Goal: Task Accomplishment & Management: Manage account settings

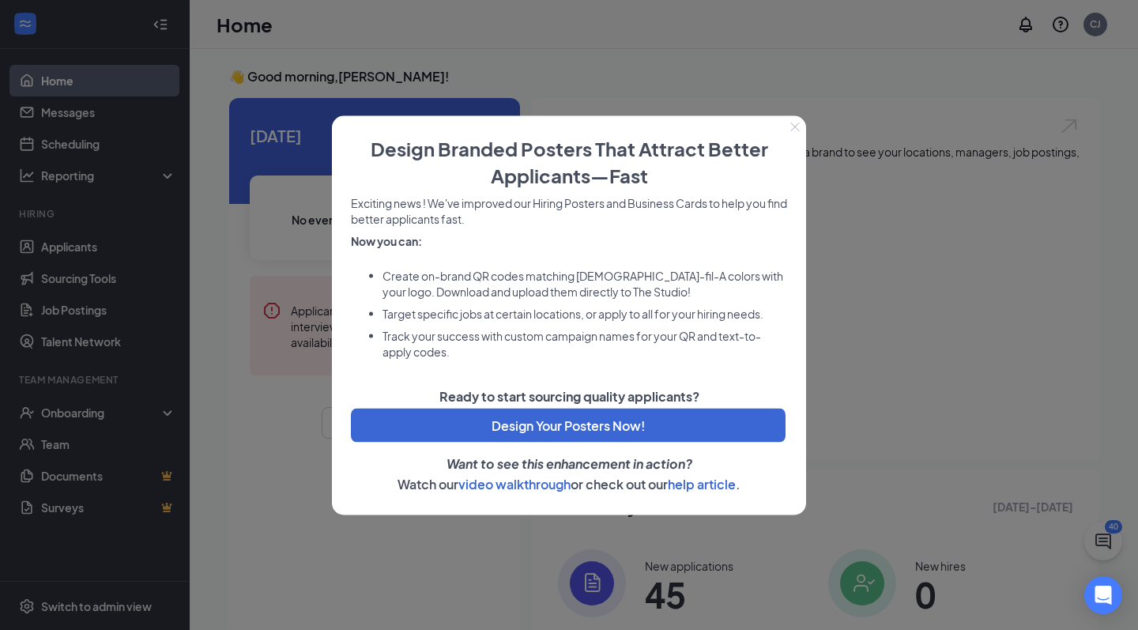
click at [798, 127] on icon "Close" at bounding box center [794, 126] width 9 height 9
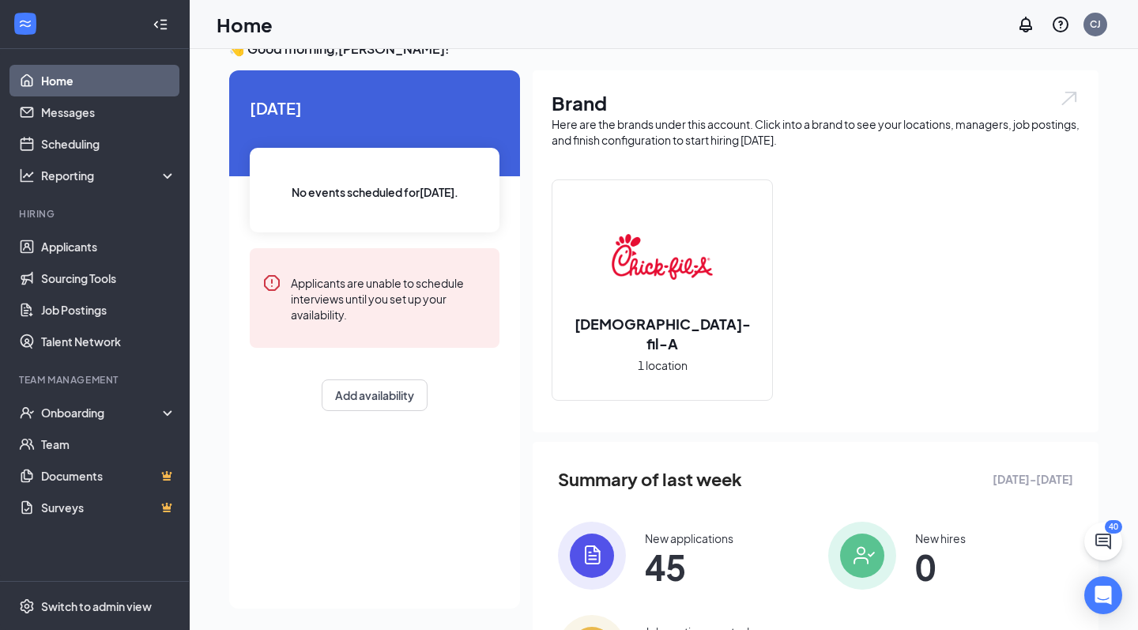
scroll to position [29, 0]
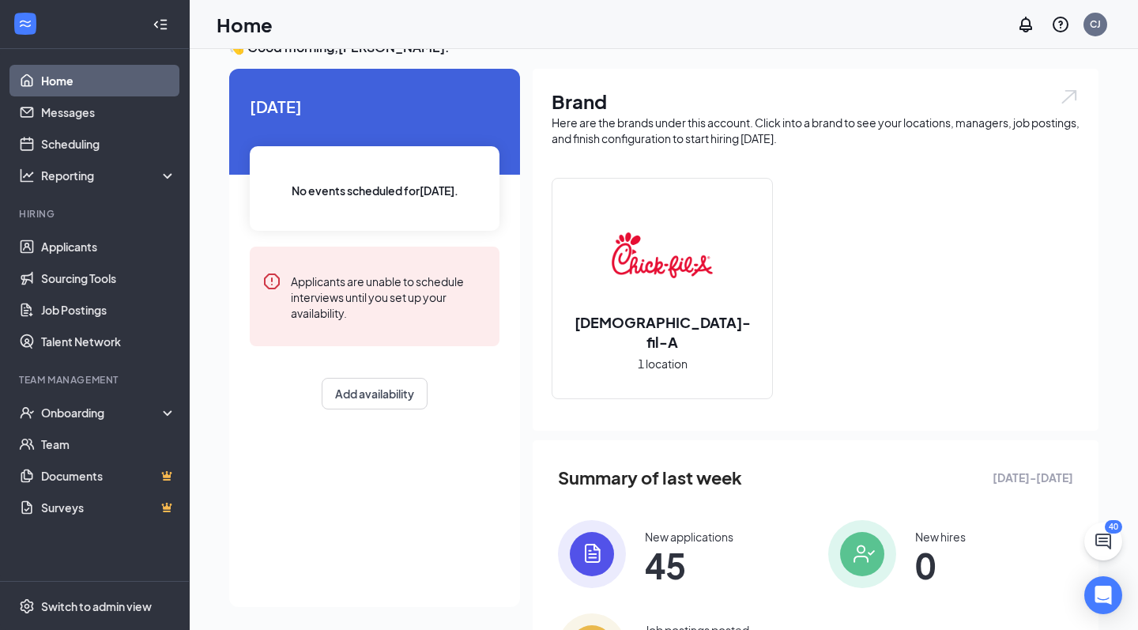
click at [703, 292] on img at bounding box center [662, 255] width 101 height 101
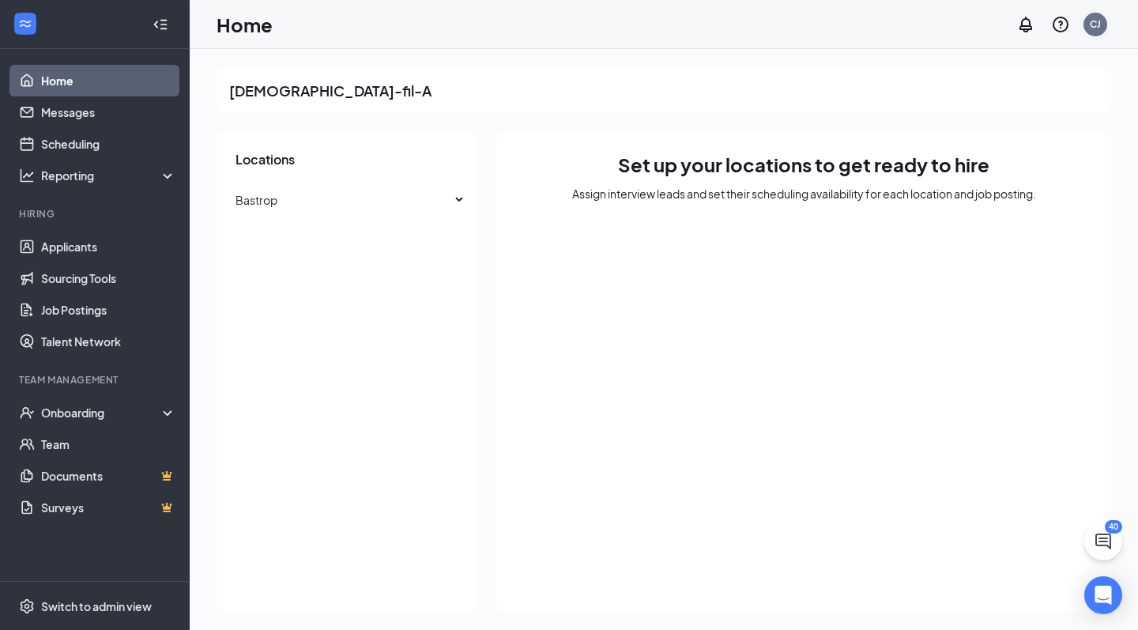
click at [1098, 29] on div "CJ" at bounding box center [1095, 23] width 11 height 13
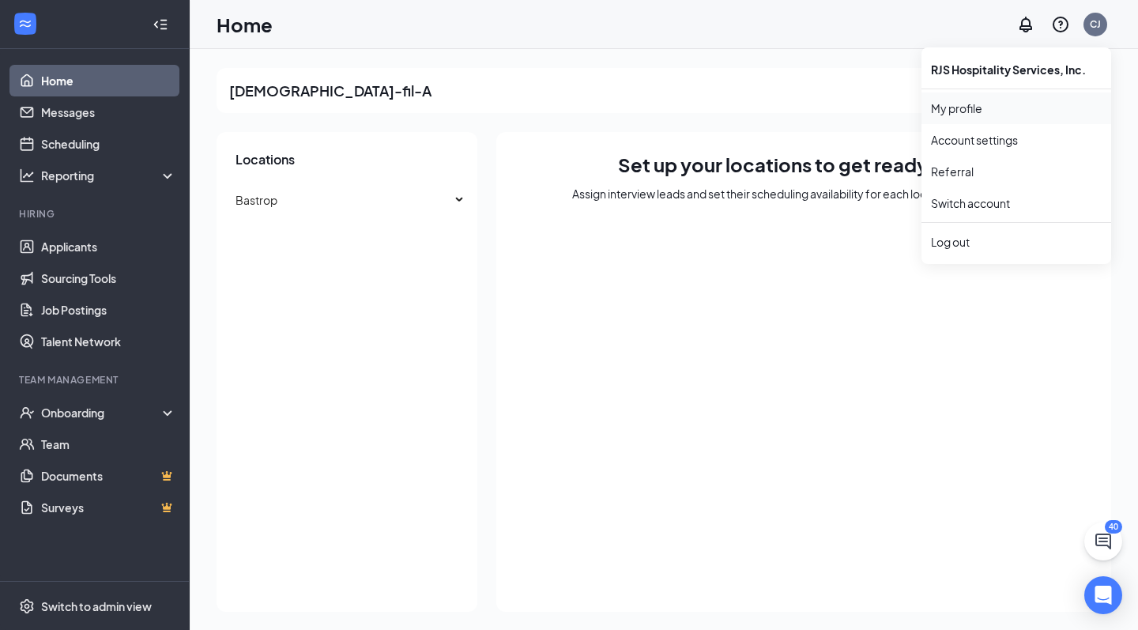
click at [976, 116] on link "My profile" at bounding box center [1016, 108] width 171 height 16
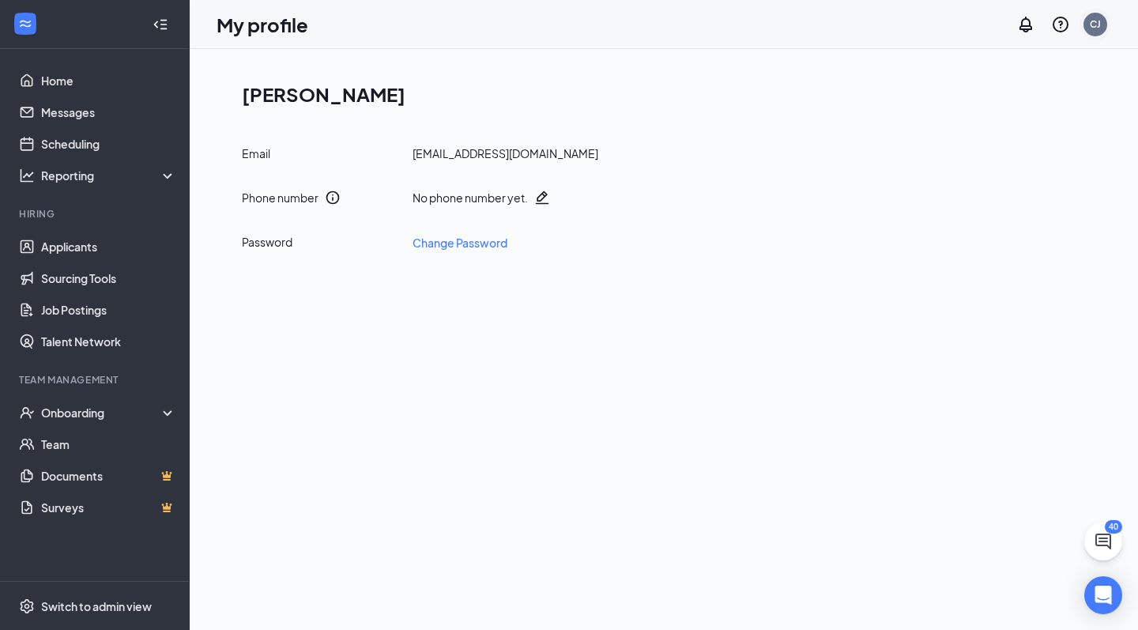
click at [1100, 24] on div "CJ" at bounding box center [1095, 23] width 11 height 13
click at [1008, 148] on link "Account settings" at bounding box center [1016, 140] width 171 height 16
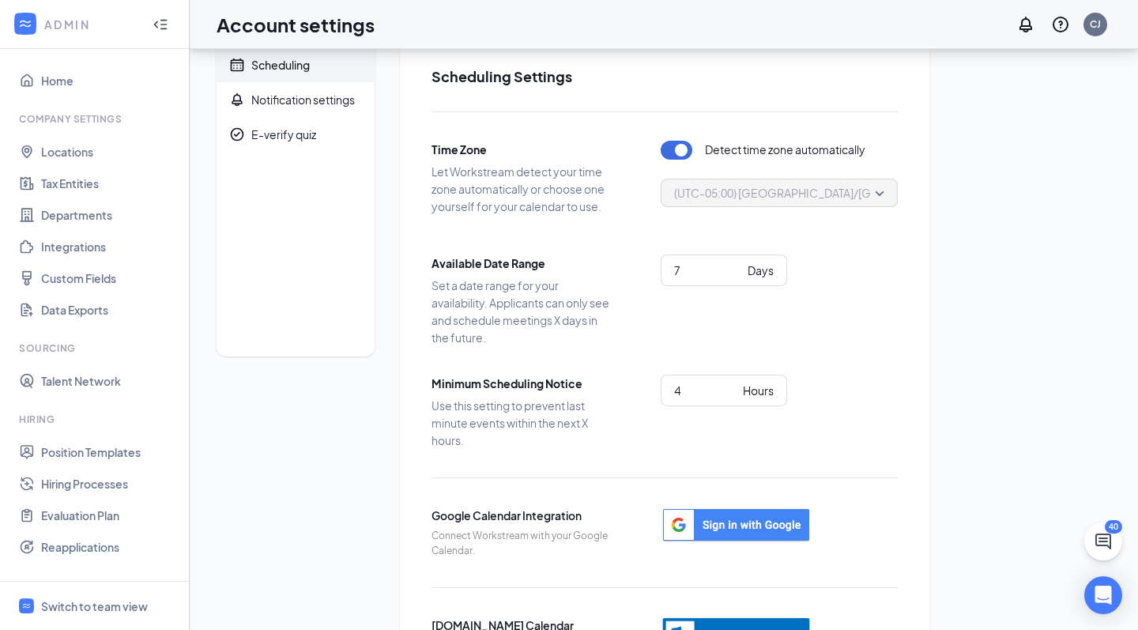
scroll to position [22, 0]
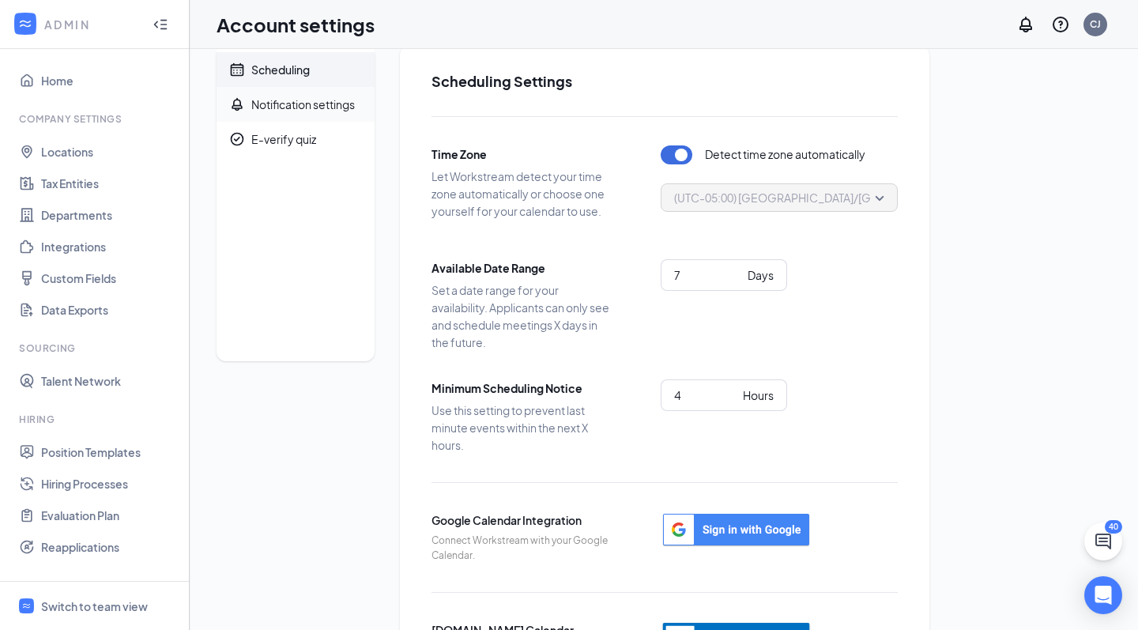
click at [337, 110] on div "Notification settings" at bounding box center [303, 104] width 104 height 16
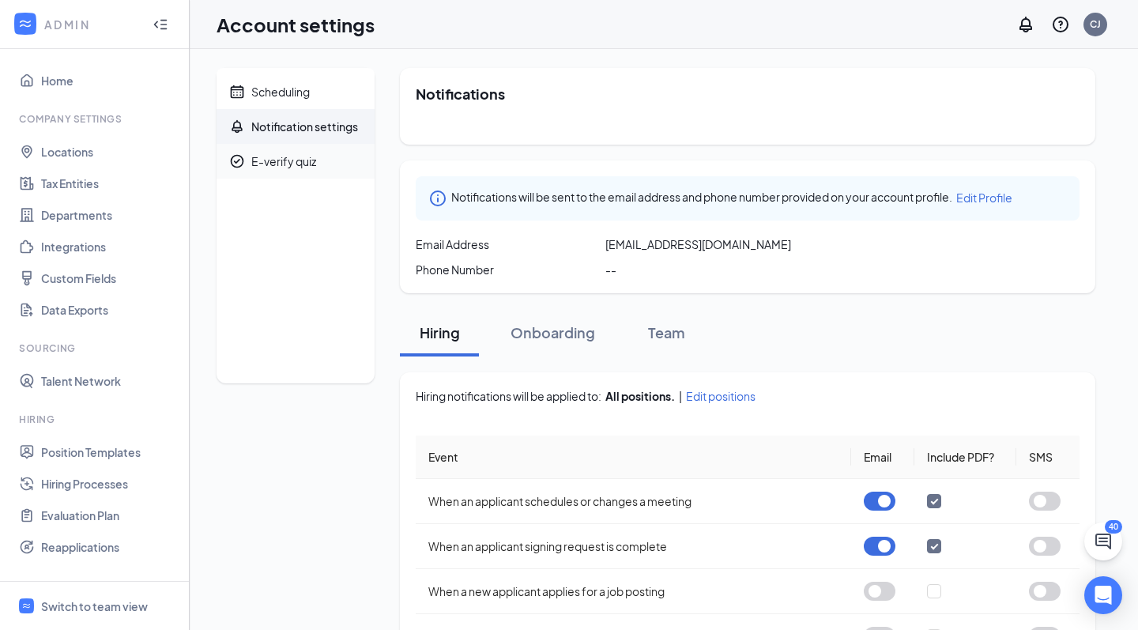
click at [319, 173] on span "E-verify quiz" at bounding box center [306, 161] width 111 height 35
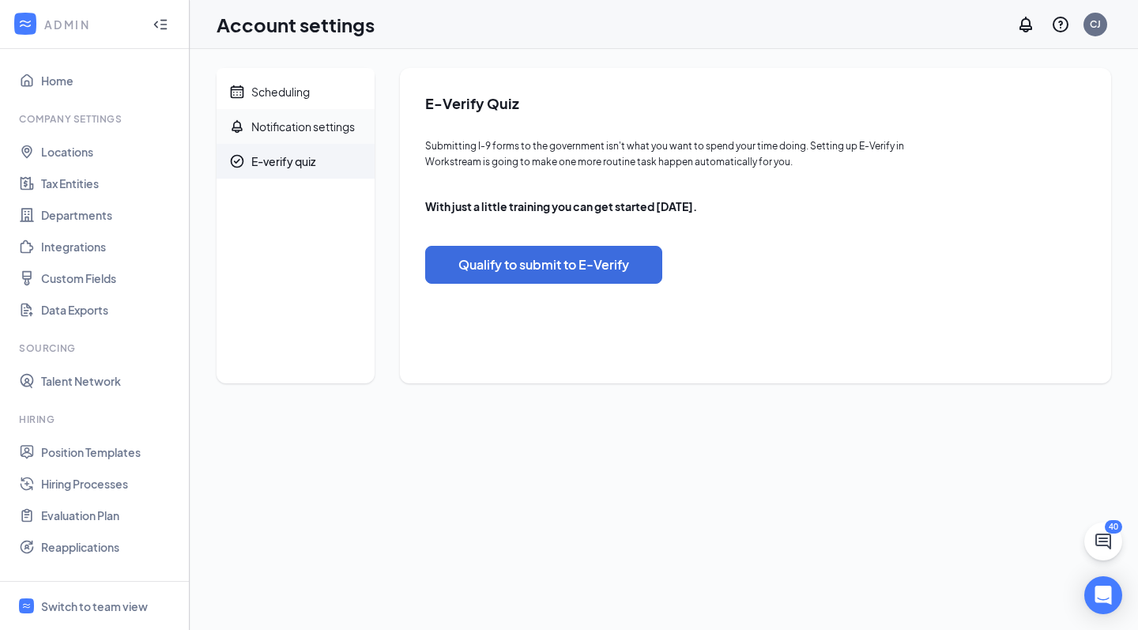
click at [311, 135] on span "Notification settings" at bounding box center [306, 126] width 111 height 35
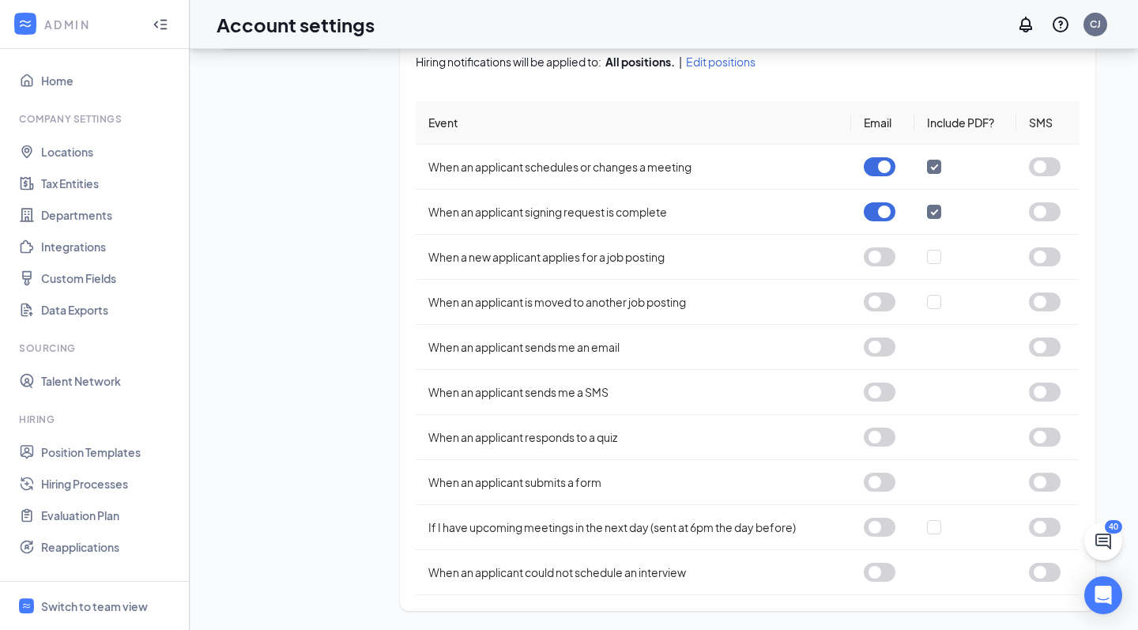
scroll to position [334, 0]
click at [879, 172] on button "button" at bounding box center [880, 166] width 32 height 19
click at [879, 215] on button "button" at bounding box center [880, 211] width 32 height 19
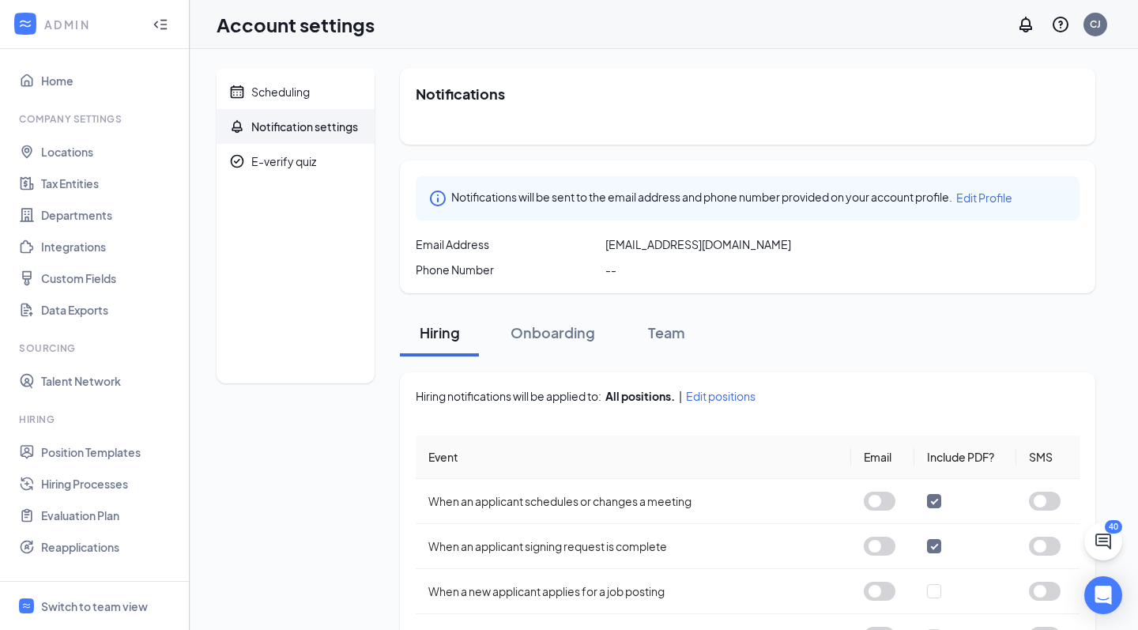
scroll to position [0, 0]
click at [567, 337] on div "Onboarding" at bounding box center [552, 332] width 85 height 20
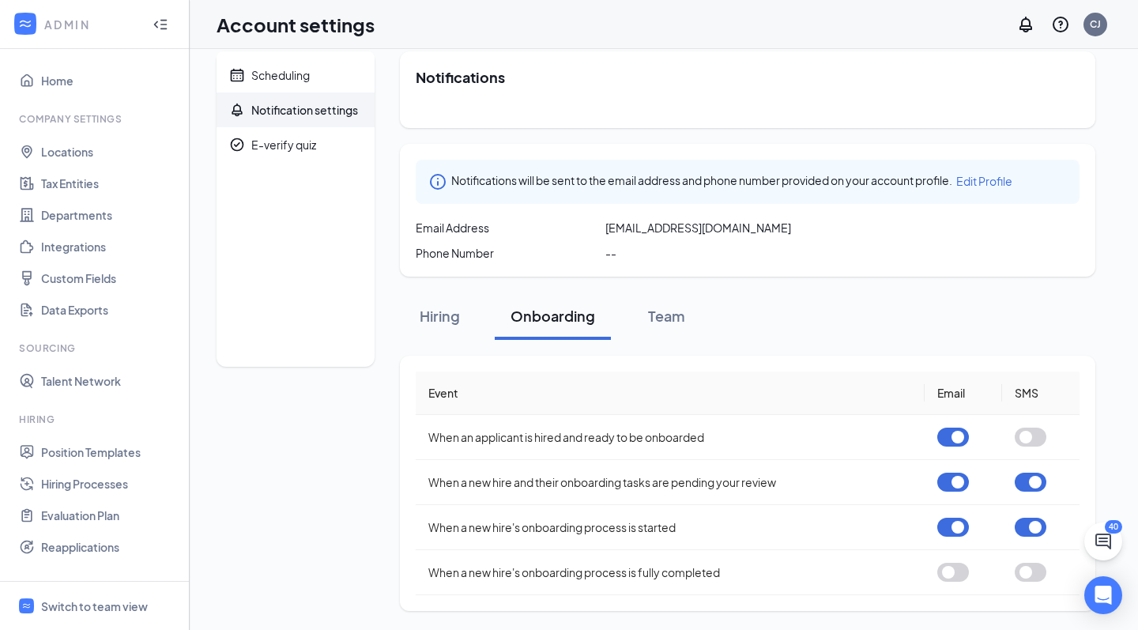
scroll to position [17, 0]
click at [960, 439] on button "button" at bounding box center [953, 436] width 32 height 19
click at [954, 527] on button "button" at bounding box center [953, 527] width 32 height 19
click at [1021, 527] on button "button" at bounding box center [1031, 527] width 32 height 19
click at [1030, 483] on button "button" at bounding box center [1031, 481] width 32 height 19
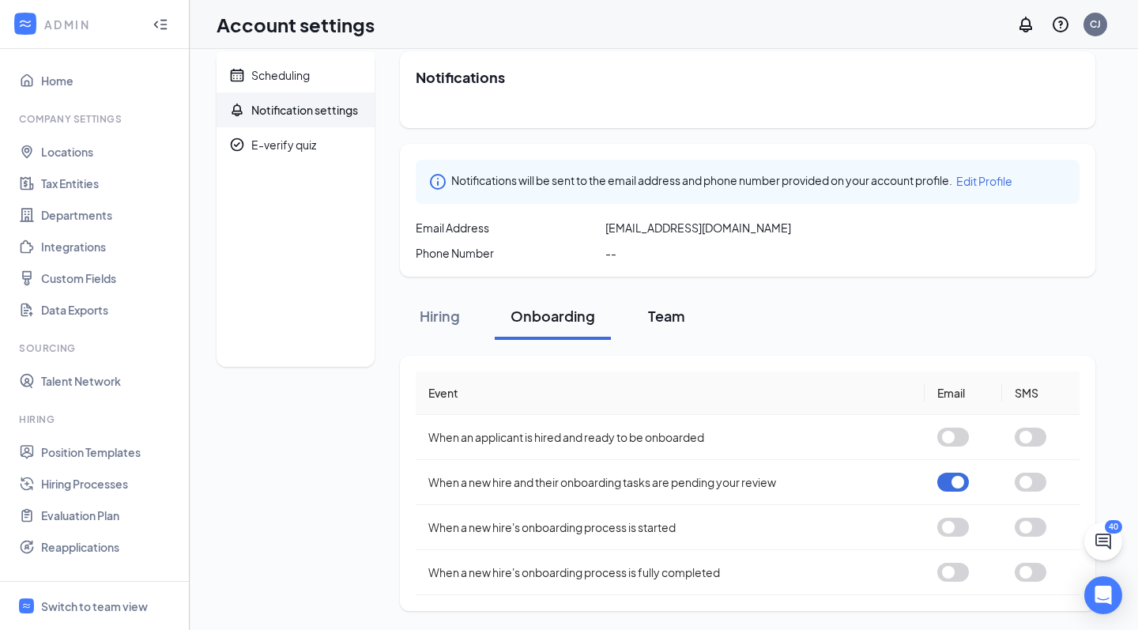
click at [665, 304] on button "Team" at bounding box center [666, 315] width 79 height 47
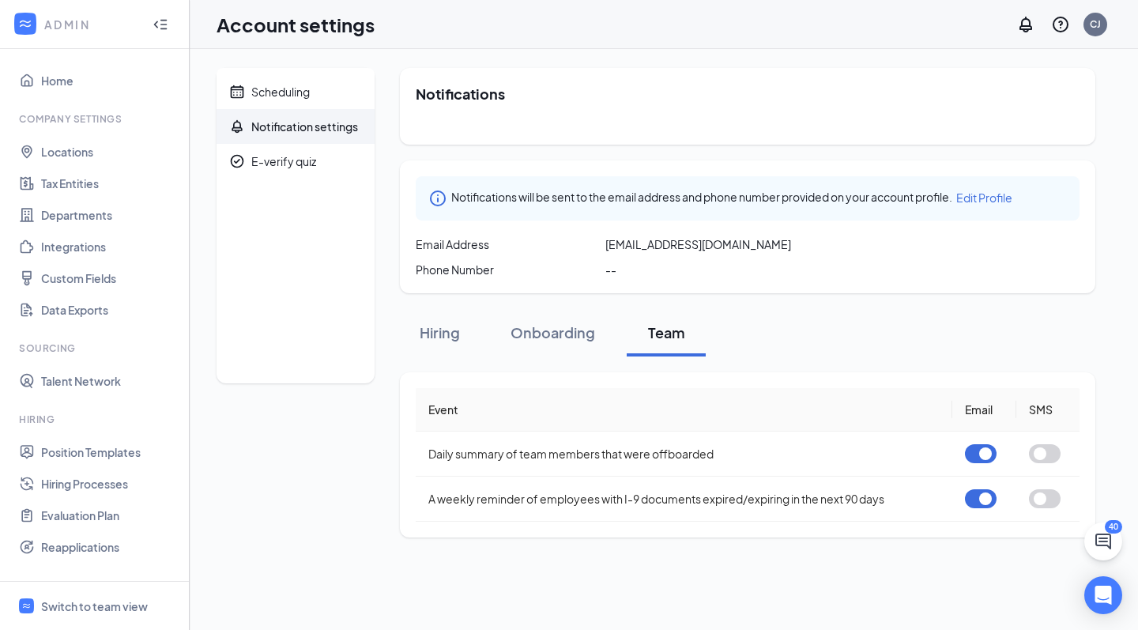
scroll to position [0, 0]
click at [977, 453] on button "button" at bounding box center [981, 453] width 32 height 19
click at [1002, 502] on div at bounding box center [984, 498] width 38 height 19
click at [977, 502] on button "button" at bounding box center [981, 498] width 32 height 19
click at [303, 104] on span "Scheduling" at bounding box center [306, 91] width 111 height 35
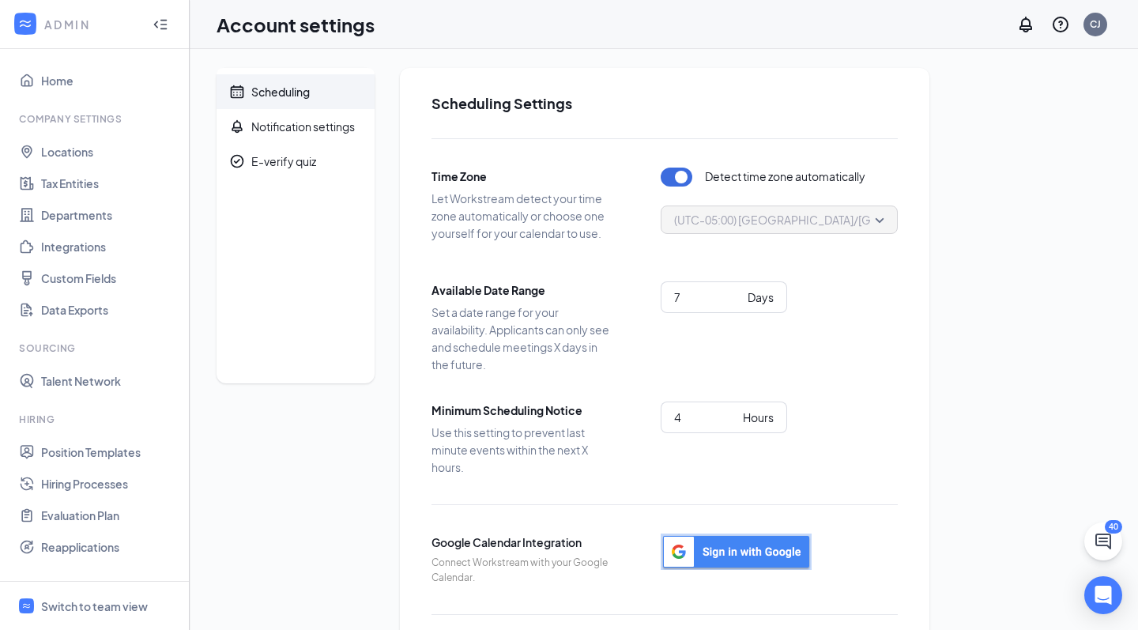
click at [774, 545] on img "button" at bounding box center [736, 551] width 151 height 36
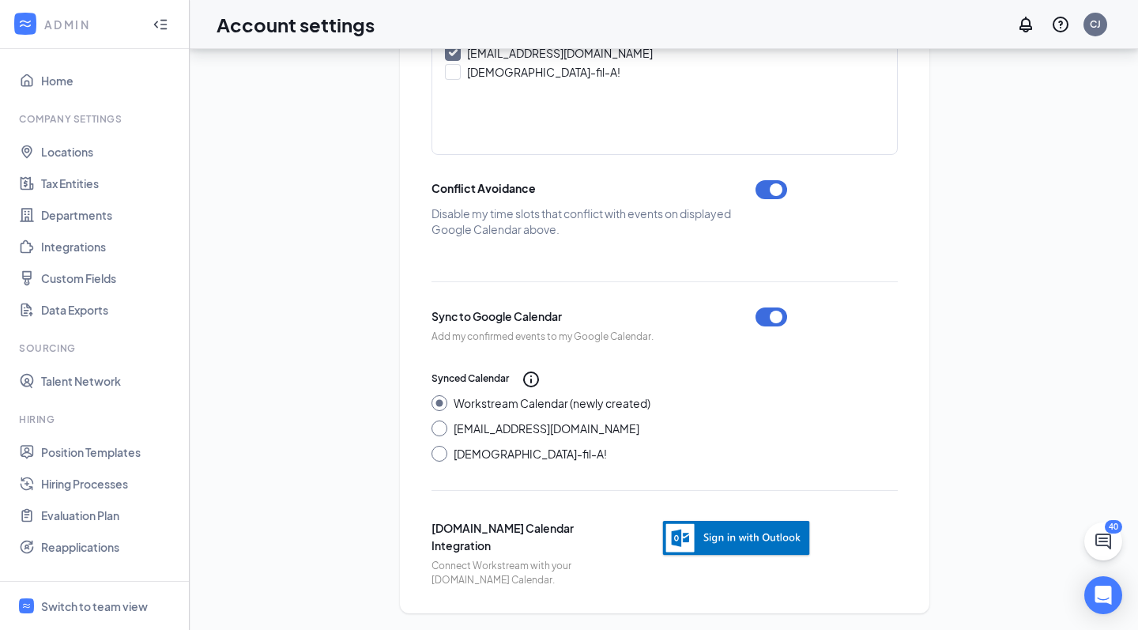
scroll to position [623, 0]
click at [562, 428] on div "[EMAIL_ADDRESS][DOMAIN_NAME]" at bounding box center [547, 429] width 186 height 16
click at [442, 428] on input "[EMAIL_ADDRESS][DOMAIN_NAME]" at bounding box center [436, 426] width 11 height 11
radio input "true"
radio input "false"
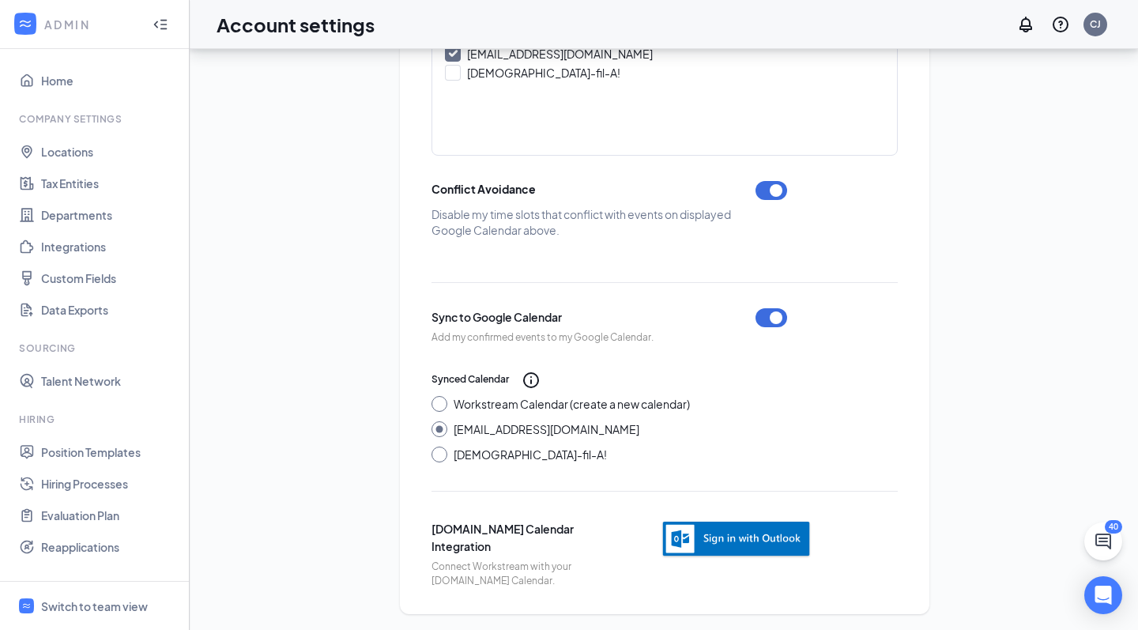
click at [657, 401] on div "Workstream Calendar (create a new calendar)" at bounding box center [572, 404] width 236 height 16
click at [442, 401] on input "Workstream Calendar (create a new calendar)" at bounding box center [436, 401] width 11 height 11
radio input "true"
radio input "false"
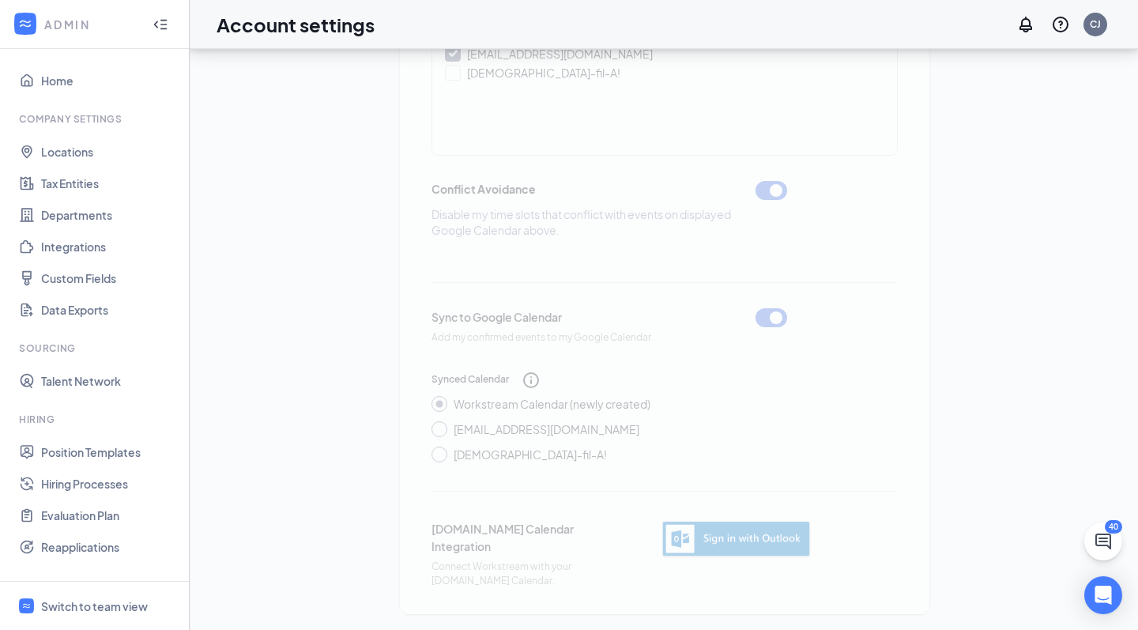
click at [531, 380] on div "Scheduling Settings Time Zone Let Workstream detect your time zone automaticall…" at bounding box center [664, 29] width 529 height 1169
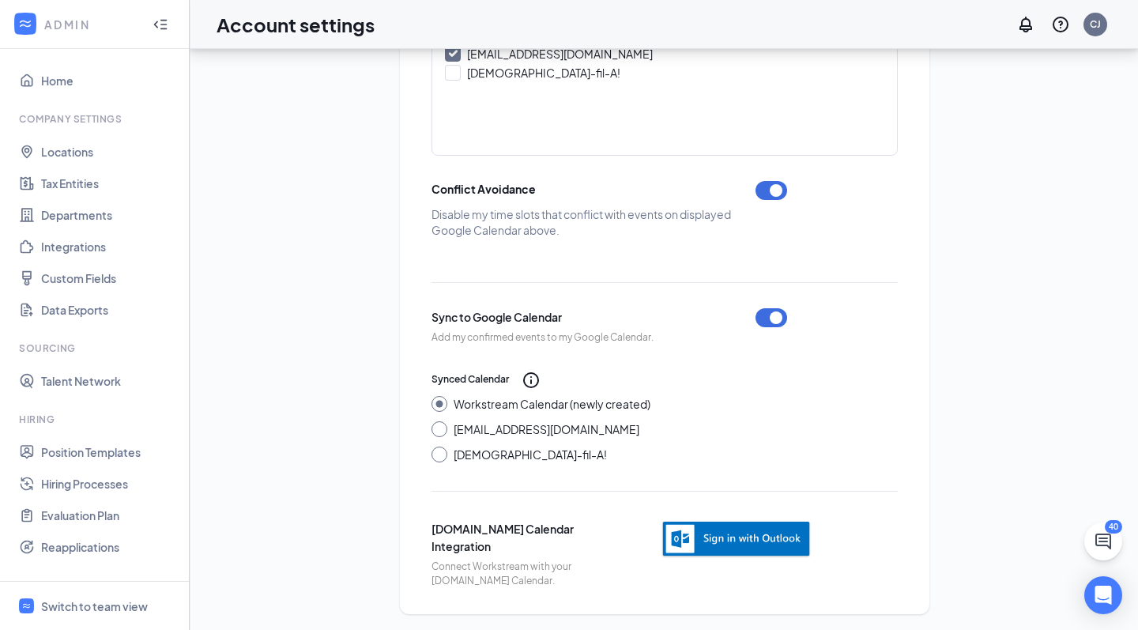
click at [531, 380] on icon "Info" at bounding box center [531, 380] width 16 height 16
click at [619, 396] on div "Workstream Calendar (newly created)" at bounding box center [552, 404] width 197 height 16
click at [442, 396] on input "Workstream Calendar (newly created)" at bounding box center [436, 401] width 11 height 11
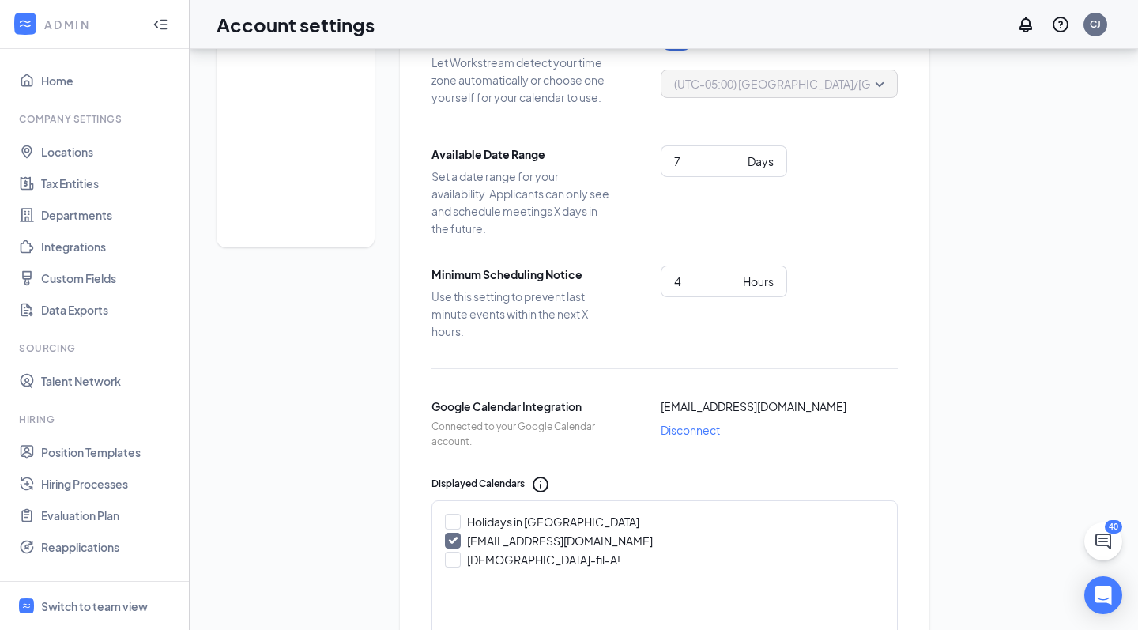
scroll to position [133, 0]
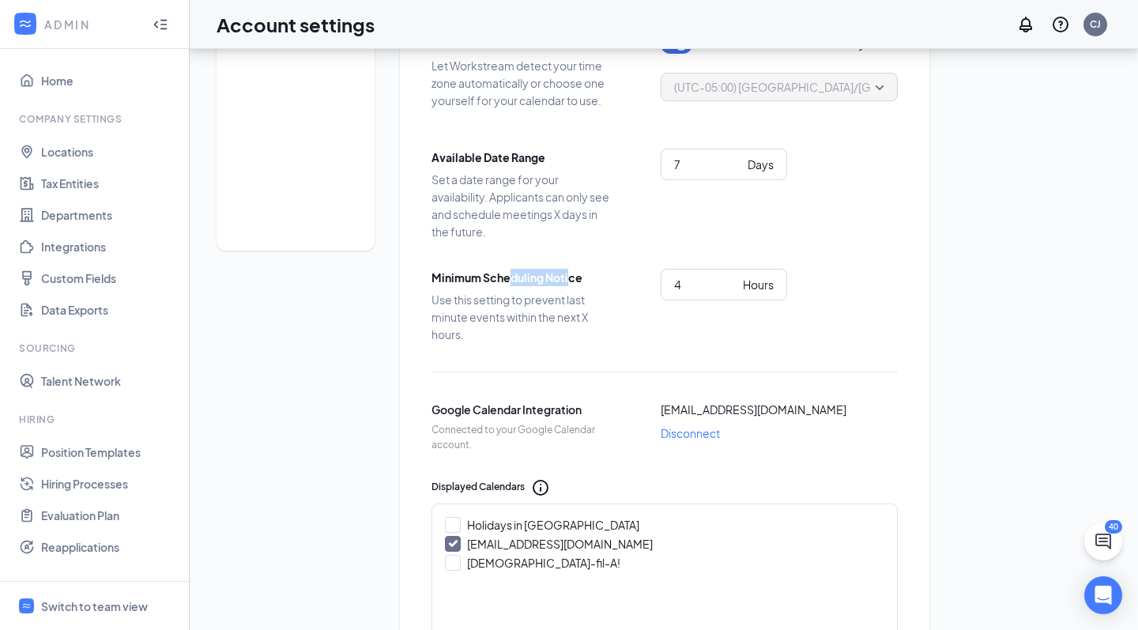
drag, startPoint x: 568, startPoint y: 276, endPoint x: 507, endPoint y: 275, distance: 60.8
click at [507, 276] on span "Minimum Scheduling Notice" at bounding box center [522, 277] width 182 height 17
click at [507, 275] on span "Minimum Scheduling Notice" at bounding box center [522, 277] width 182 height 17
click at [680, 284] on input "4" at bounding box center [705, 284] width 62 height 17
type input "6"
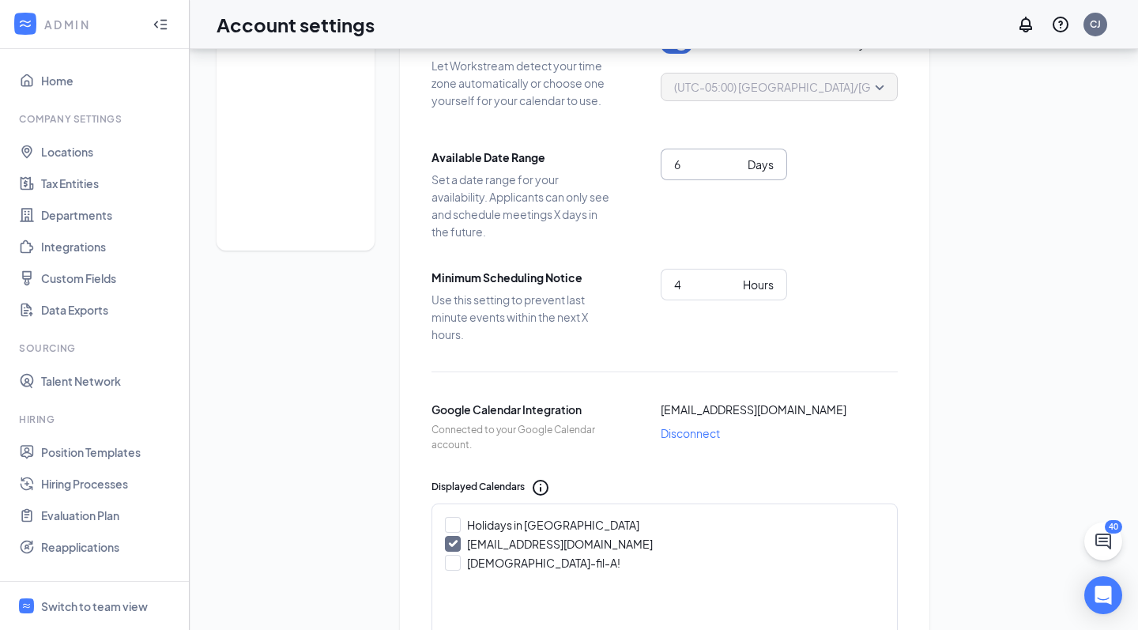
click at [735, 171] on input "6" at bounding box center [707, 164] width 67 height 17
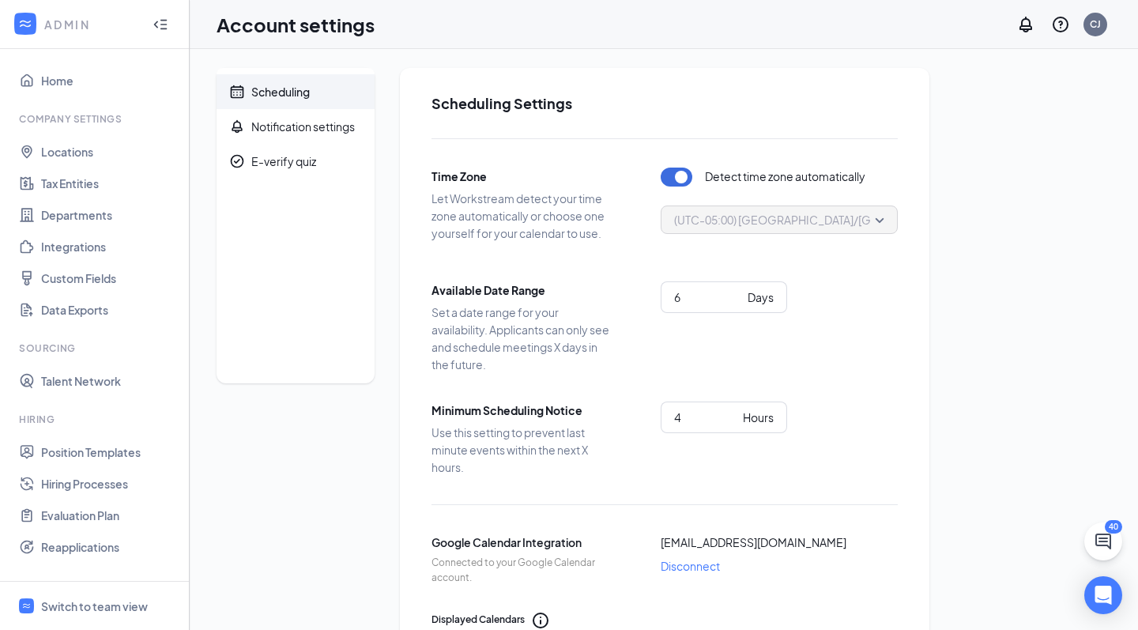
scroll to position [0, 0]
click at [61, 81] on link "Home" at bounding box center [108, 81] width 135 height 32
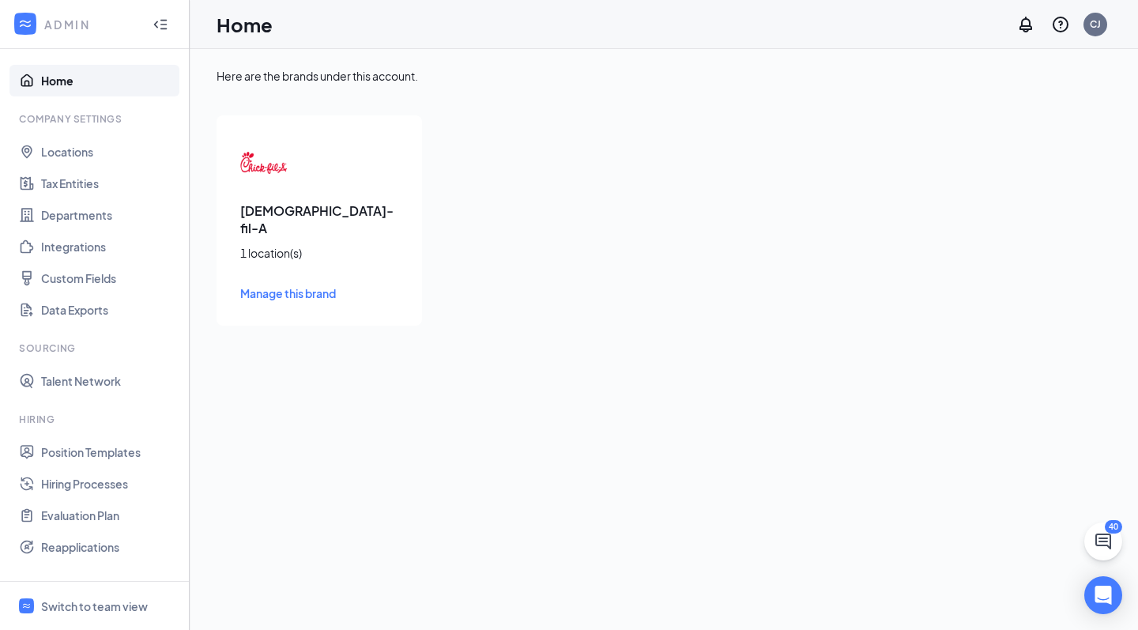
click at [381, 194] on div "[DEMOGRAPHIC_DATA]-fil-A 1 location(s) Manage this brand" at bounding box center [318, 220] width 205 height 210
click at [165, 19] on icon "Collapse" at bounding box center [160, 25] width 16 height 16
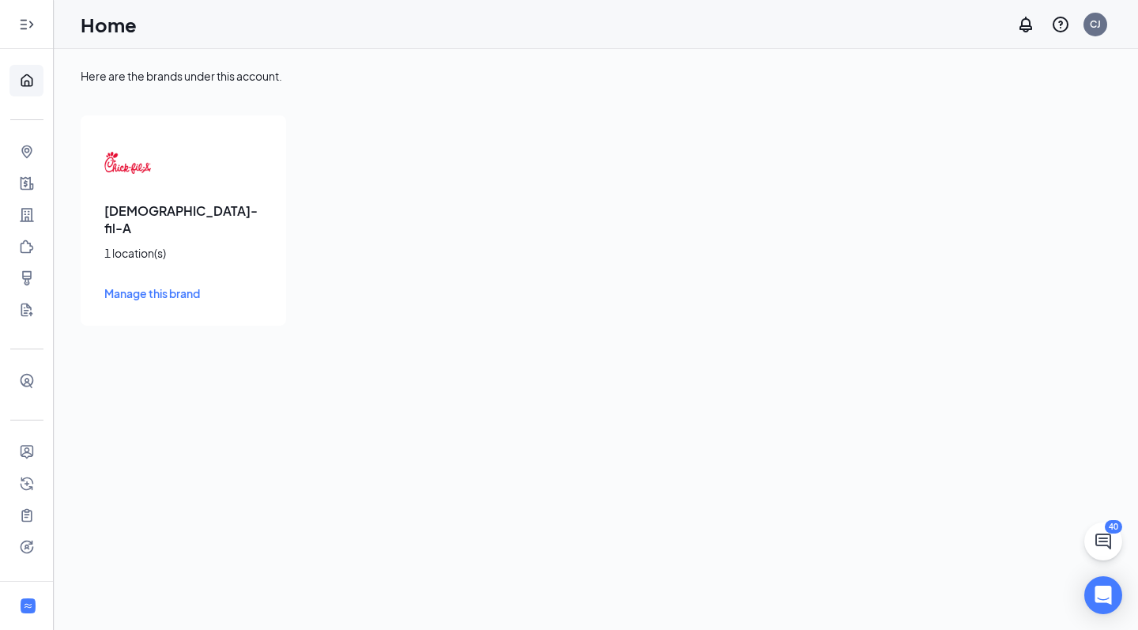
click at [25, 28] on icon "Expand" at bounding box center [27, 25] width 16 height 16
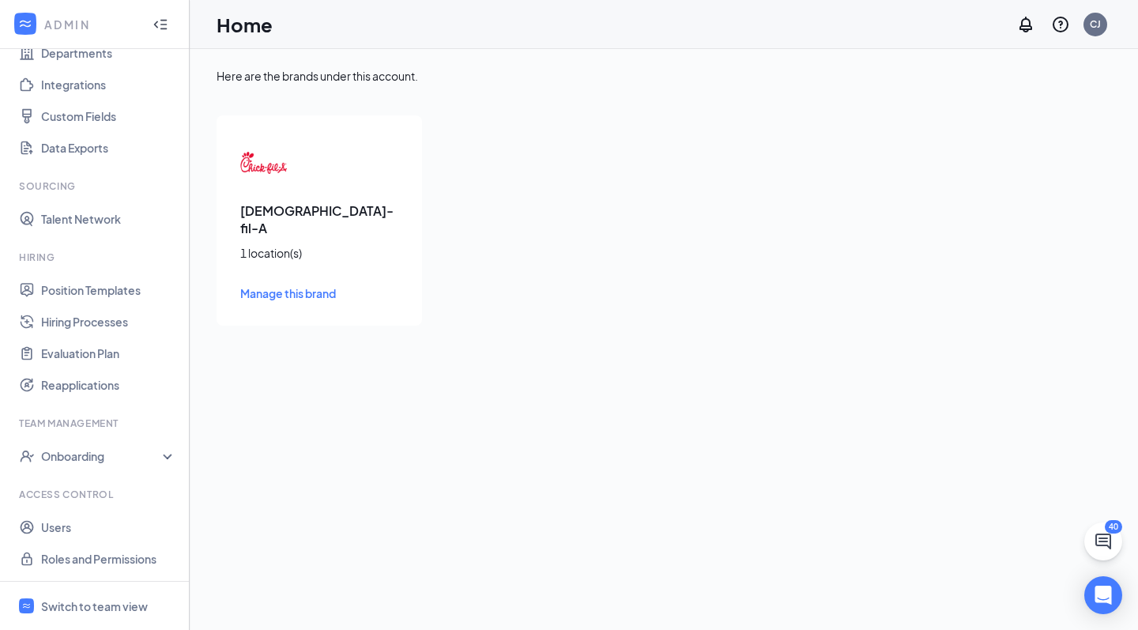
click at [312, 184] on div "[DEMOGRAPHIC_DATA]-fil-A 1 location(s) Manage this brand" at bounding box center [318, 220] width 205 height 210
click at [299, 286] on span "Manage this brand" at bounding box center [288, 293] width 96 height 14
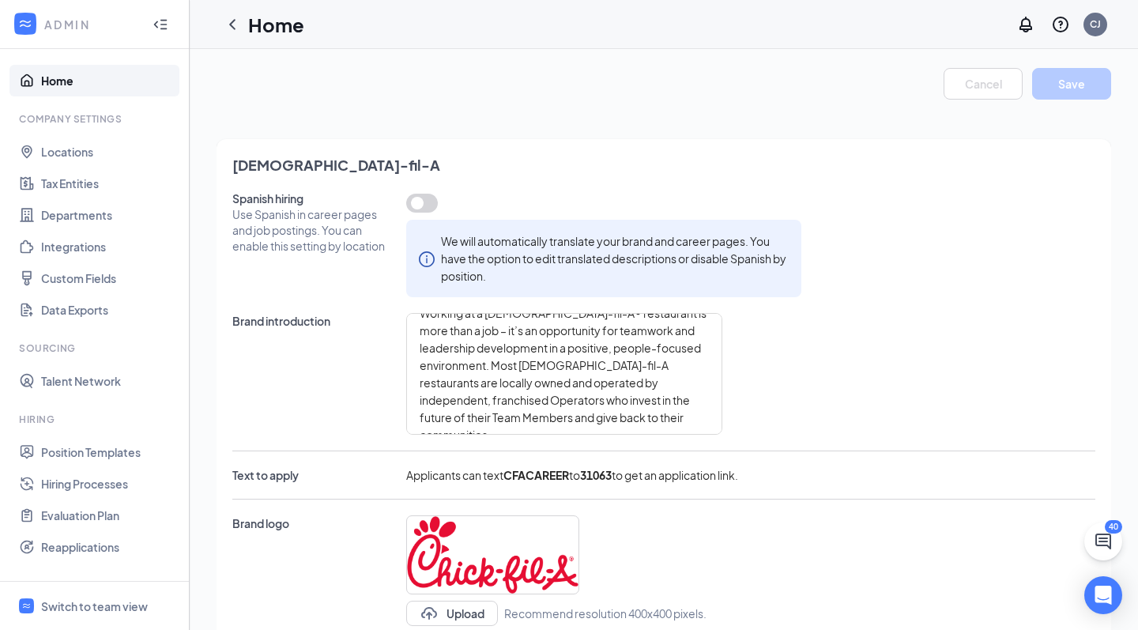
click at [57, 83] on link "Home" at bounding box center [108, 81] width 135 height 32
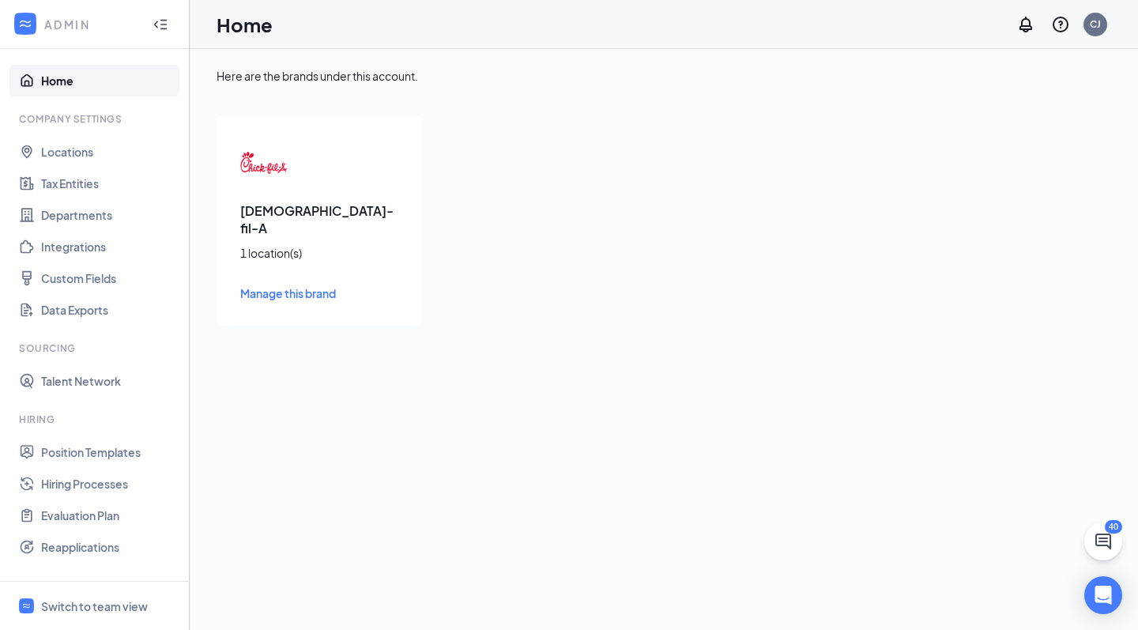
click at [29, 28] on icon "WorkstreamLogo" at bounding box center [25, 24] width 16 height 16
click at [89, 610] on div "Switch to team view" at bounding box center [94, 606] width 107 height 16
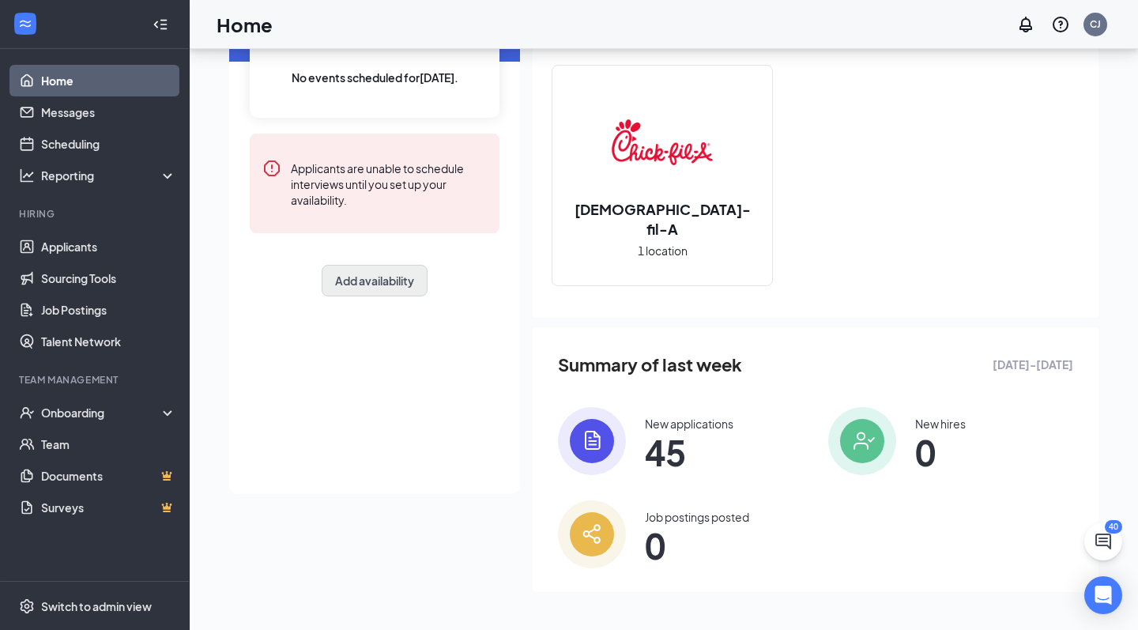
scroll to position [141, 0]
click at [91, 150] on link "Scheduling" at bounding box center [108, 144] width 135 height 32
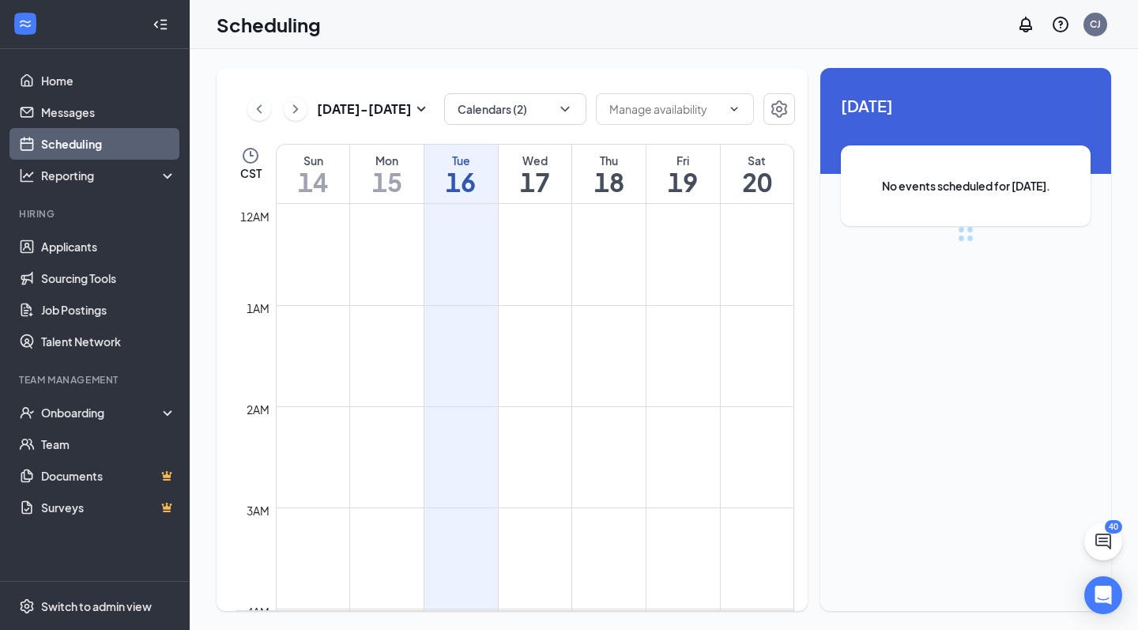
scroll to position [777, 0]
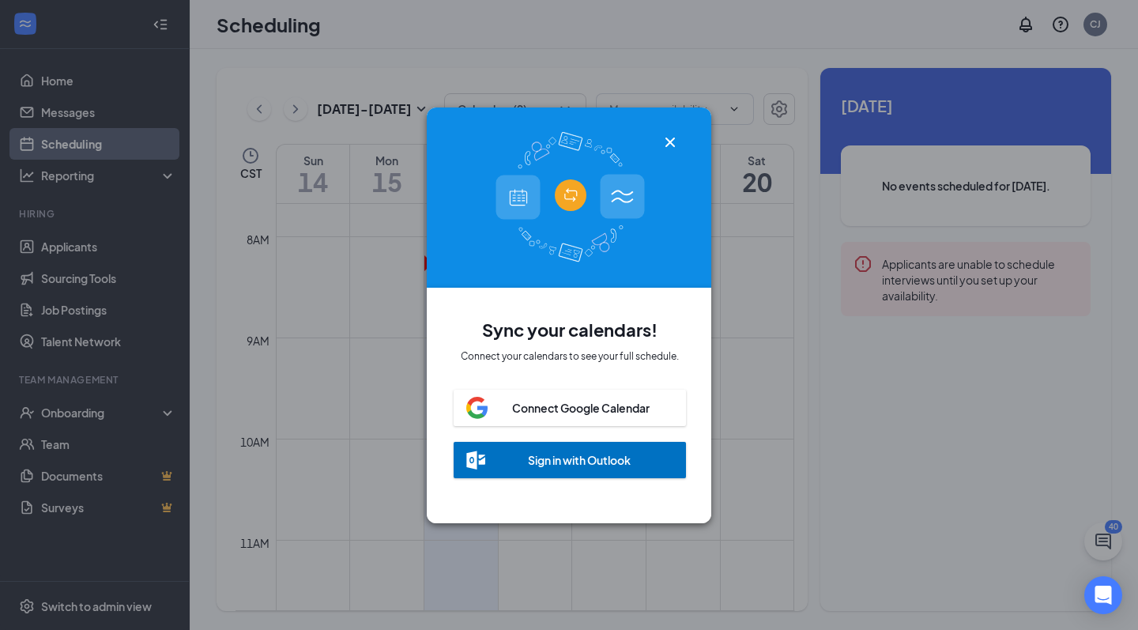
click at [667, 139] on icon "Cross" at bounding box center [669, 141] width 9 height 9
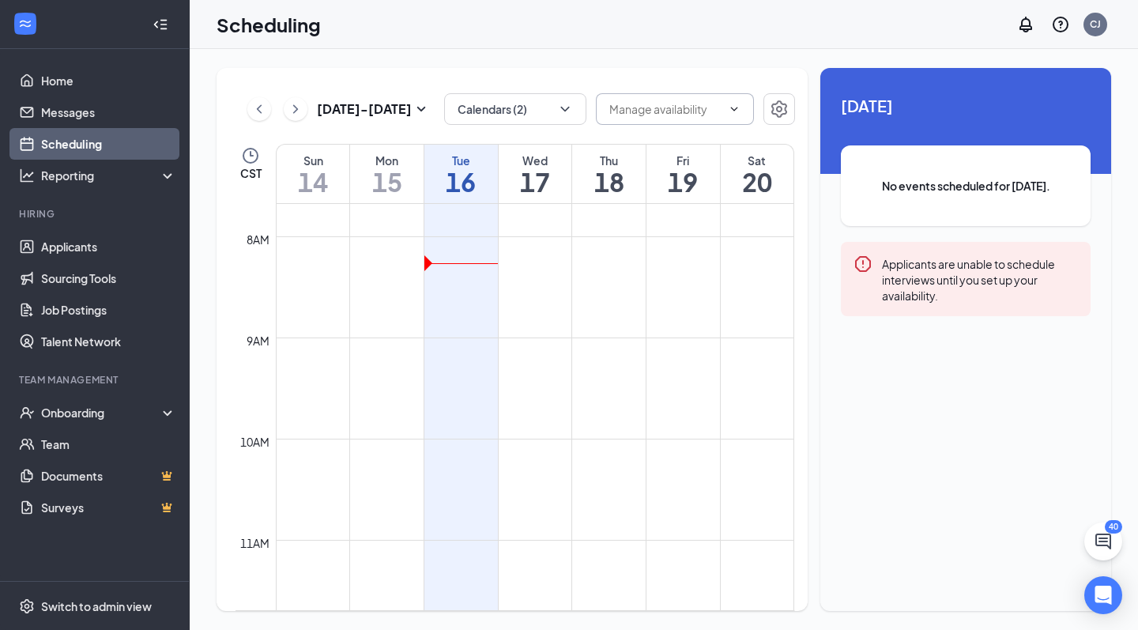
click at [737, 104] on icon "ChevronDown" at bounding box center [734, 109] width 13 height 13
click at [775, 115] on icon "Settings" at bounding box center [779, 108] width 16 height 17
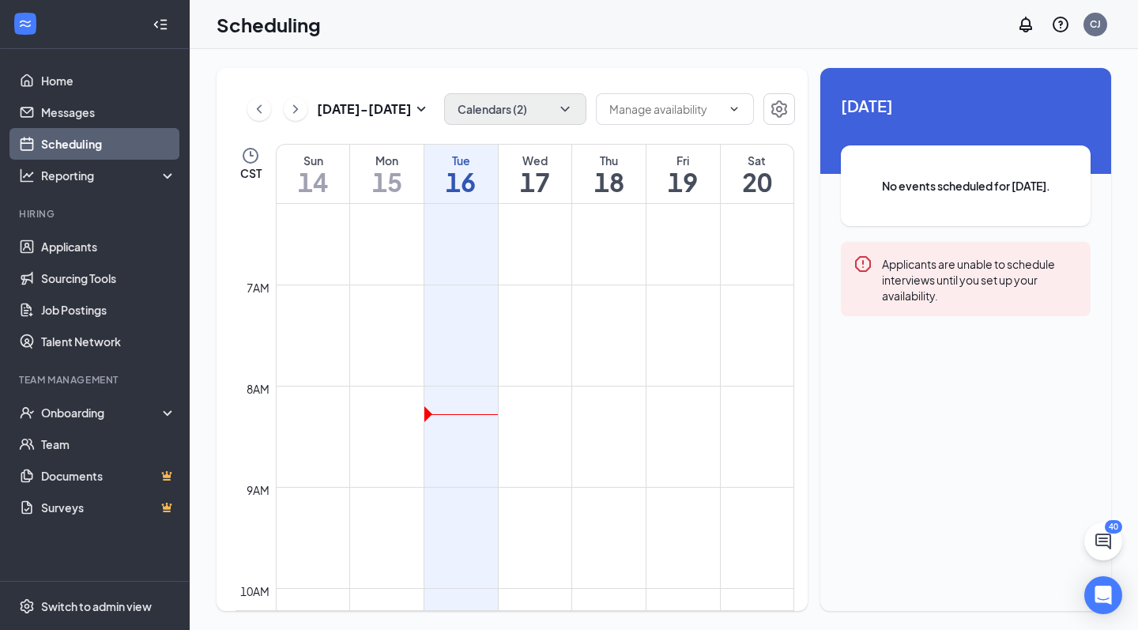
scroll to position [623, 0]
click at [662, 105] on input "text" at bounding box center [665, 108] width 112 height 17
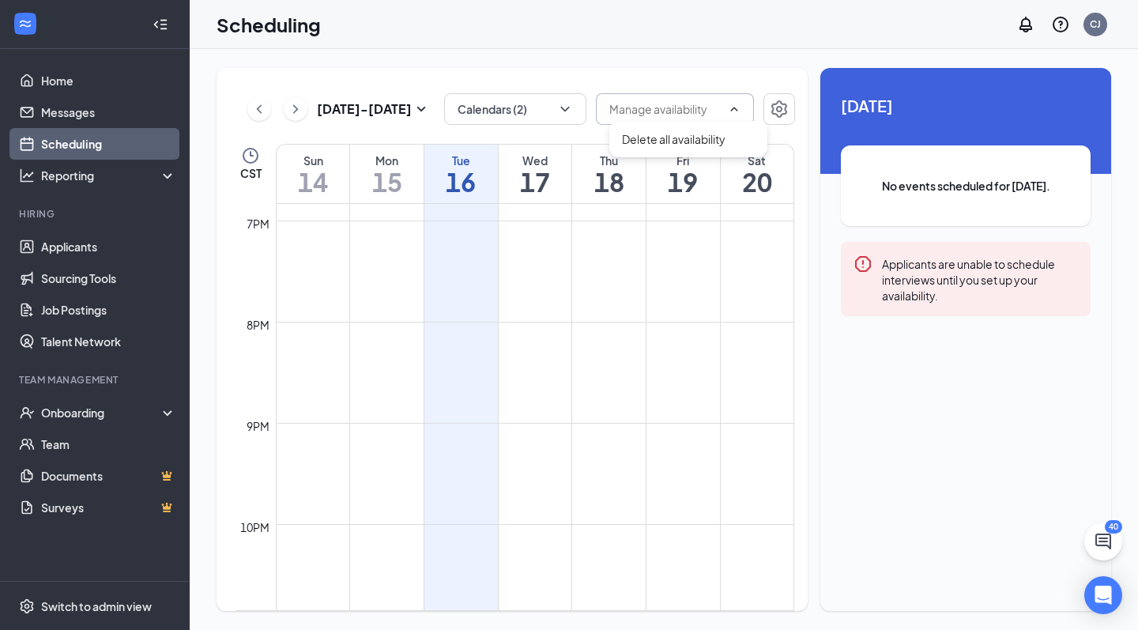
scroll to position [1933, 0]
click at [676, 77] on div "[DATE] - [DATE] Calendars (2) Delete all availability CST Sun 14 Mon 15 Tue 16 …" at bounding box center [511, 339] width 591 height 543
click at [566, 108] on icon "ChevronDown" at bounding box center [565, 109] width 16 height 16
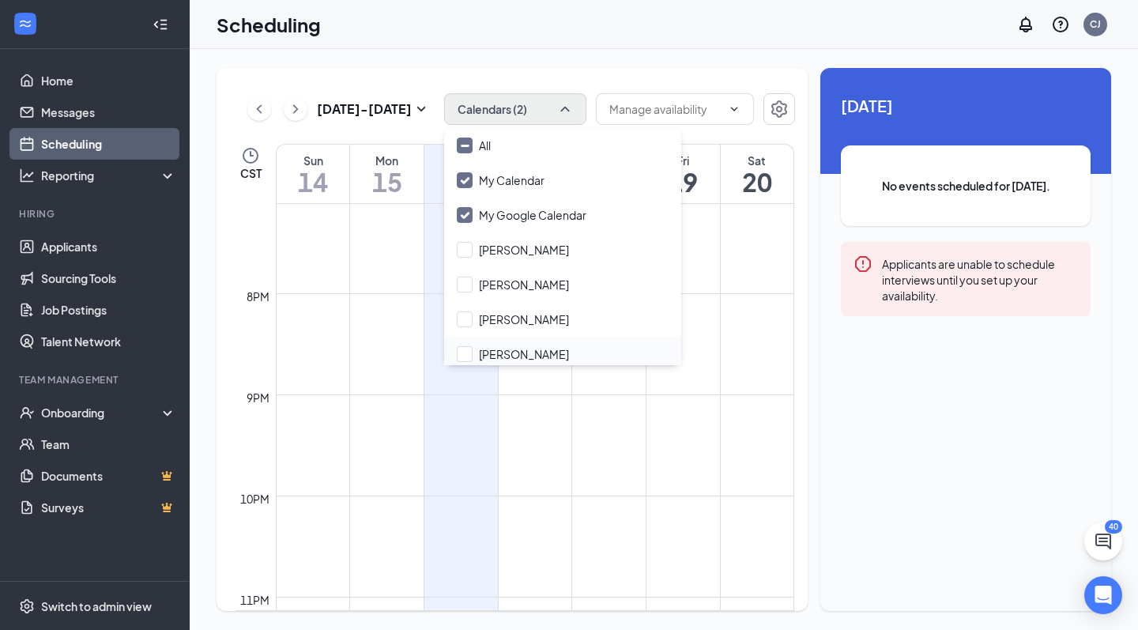
scroll to position [0, 0]
click at [469, 149] on icon "Minimize" at bounding box center [465, 146] width 12 height 12
click at [469, 149] on input "All" at bounding box center [474, 145] width 34 height 16
checkbox input "true"
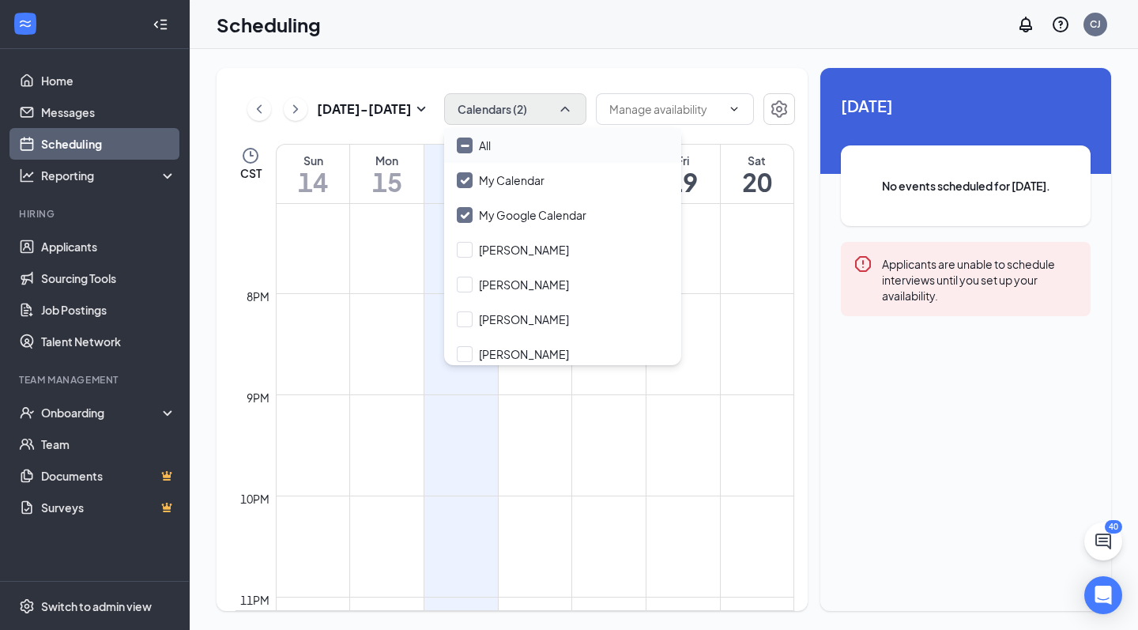
checkbox input "true"
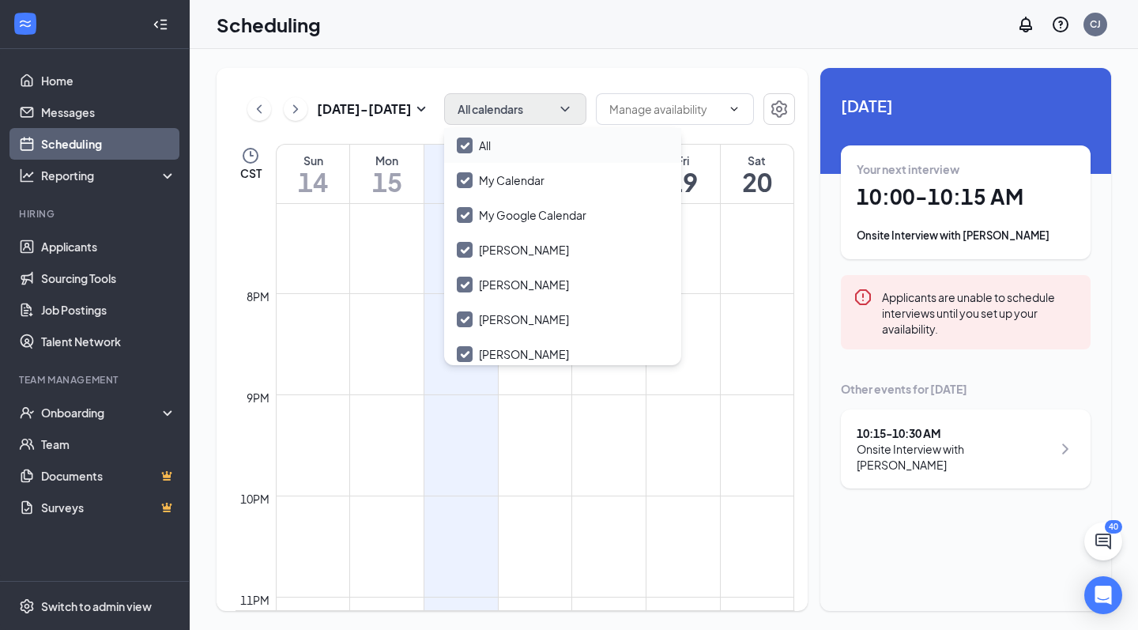
click at [678, 68] on div "[DATE] - [DATE] All calendars Delete all availability CST Sun 14 Mon 15 Tue 16 …" at bounding box center [511, 339] width 591 height 543
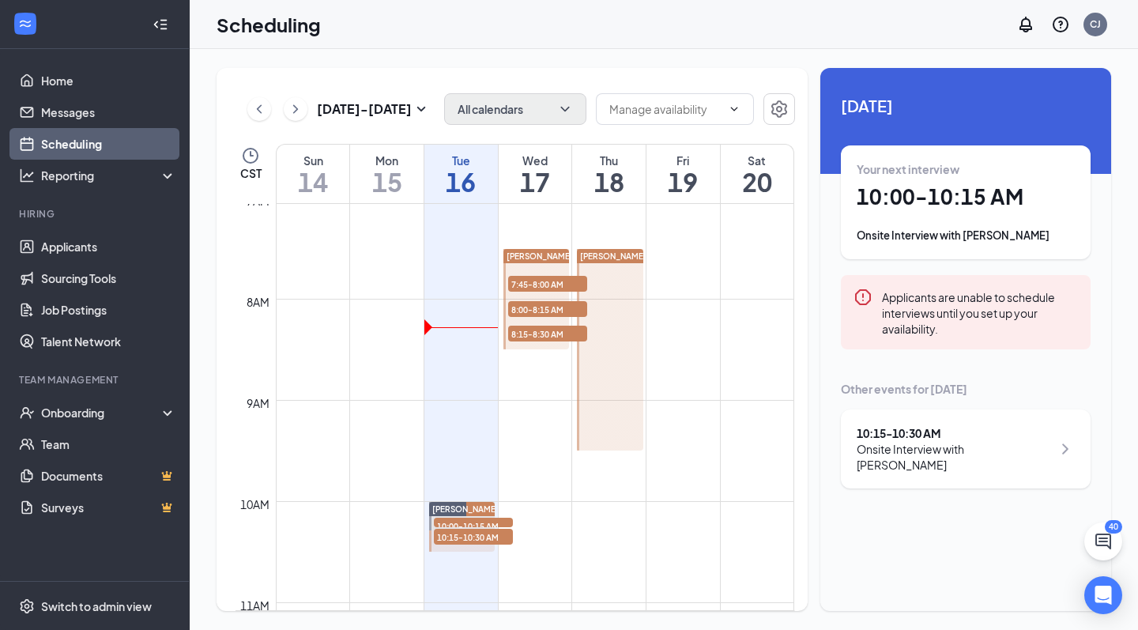
scroll to position [715, 0]
click at [975, 215] on div "Your next interview 10:00 - 10:15 AM Onsite Interview with [PERSON_NAME]" at bounding box center [965, 202] width 218 height 82
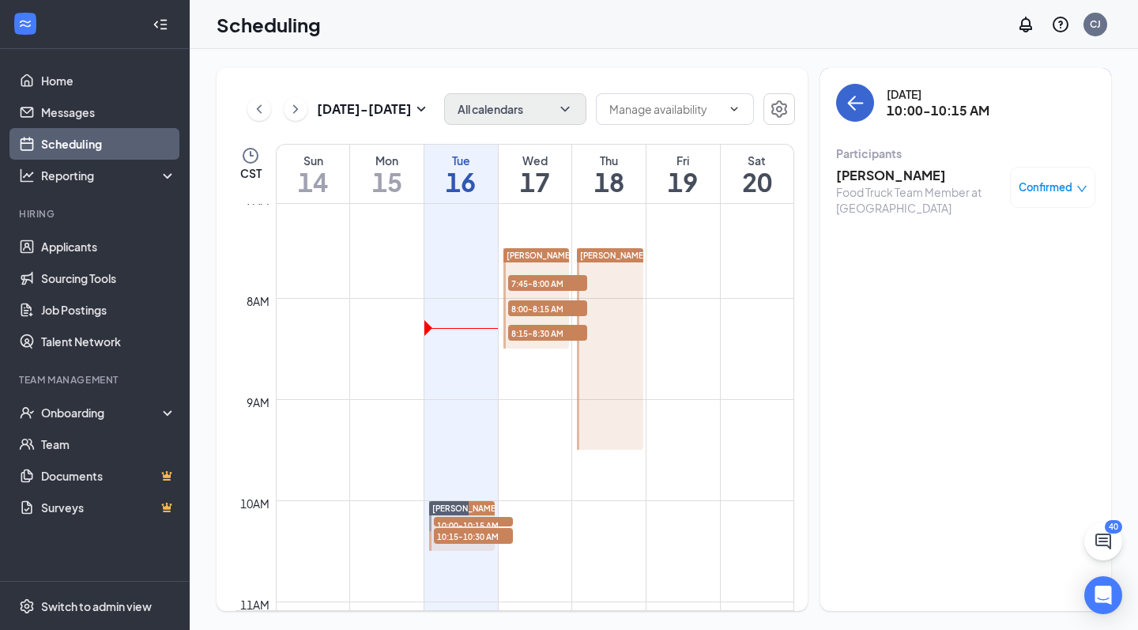
click at [863, 99] on icon "ArrowLeft" at bounding box center [854, 102] width 19 height 19
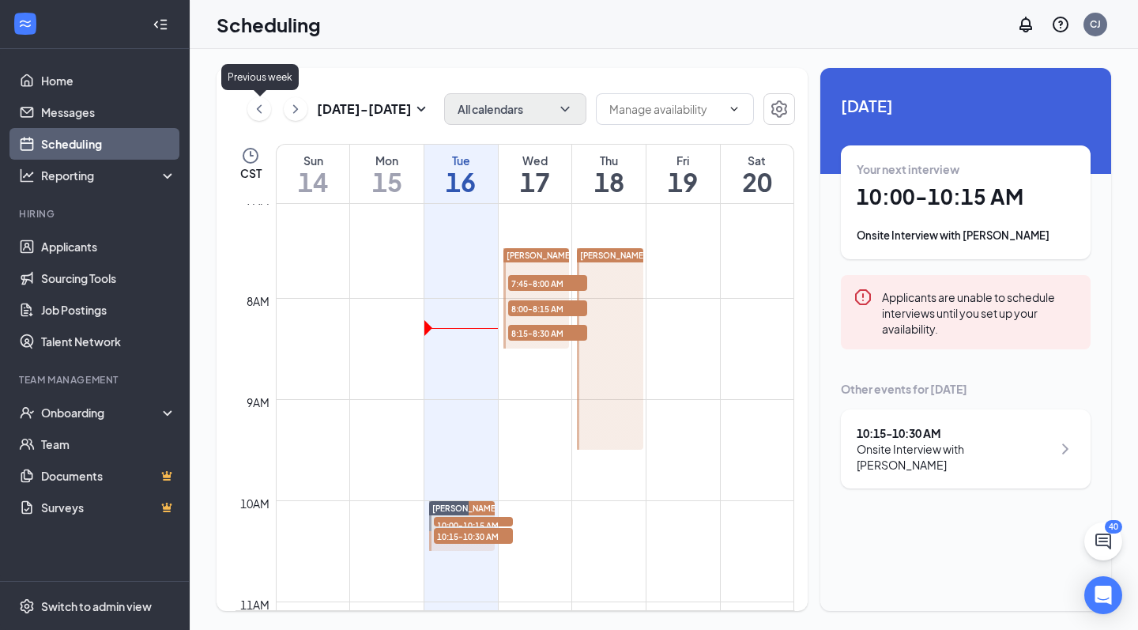
click at [262, 113] on icon "ChevronLeft" at bounding box center [259, 108] width 5 height 9
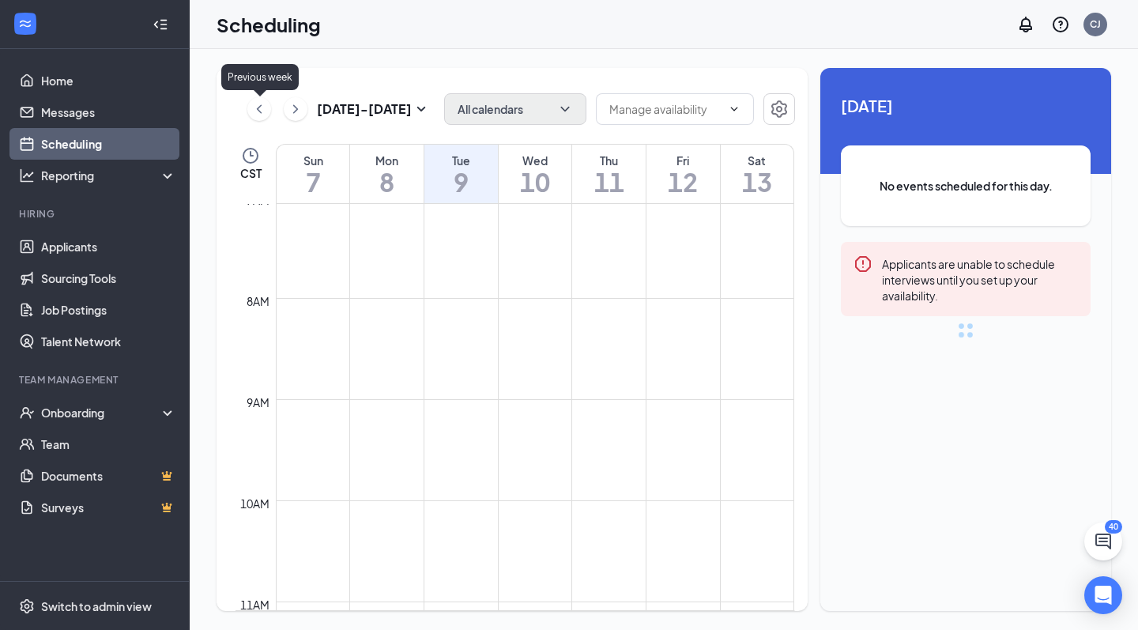
scroll to position [777, 0]
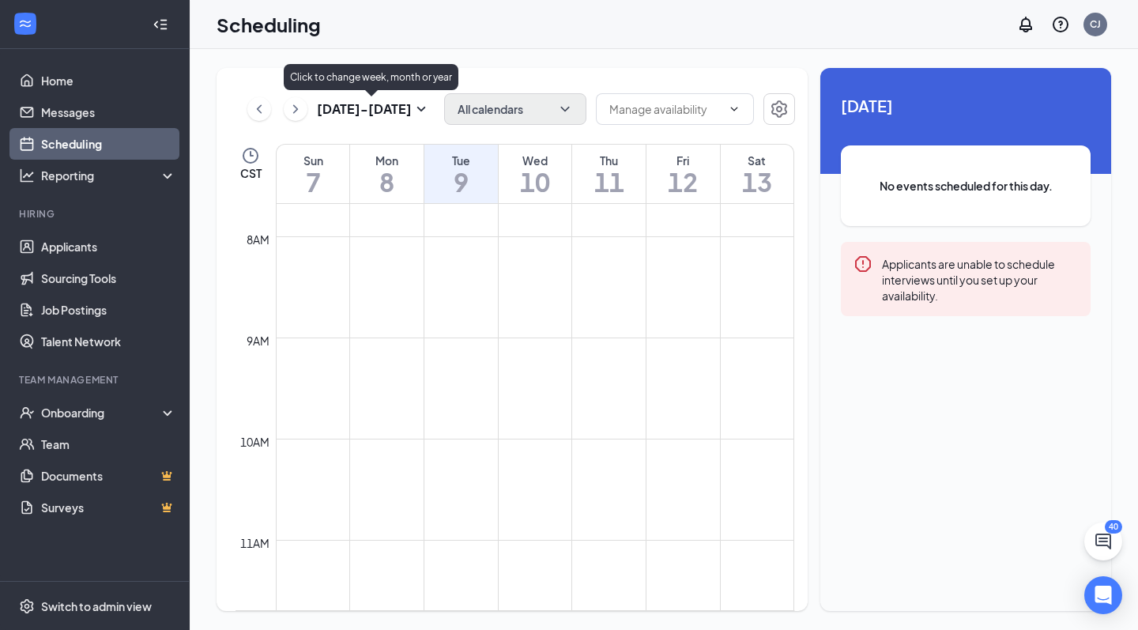
click at [304, 108] on button at bounding box center [296, 109] width 24 height 24
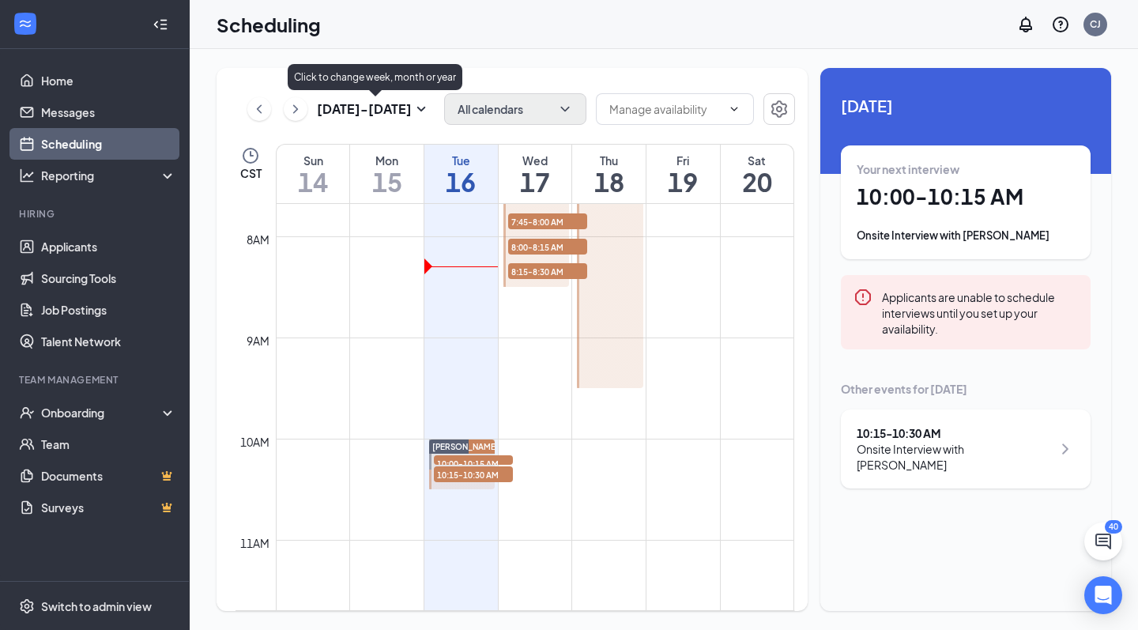
click at [415, 107] on icon "SmallChevronDown" at bounding box center [421, 109] width 19 height 19
click at [481, 78] on div "[DATE] - [DATE] All calendars Delete all availability CST Sun 14 Mon 15 Tue 16 …" at bounding box center [511, 339] width 591 height 543
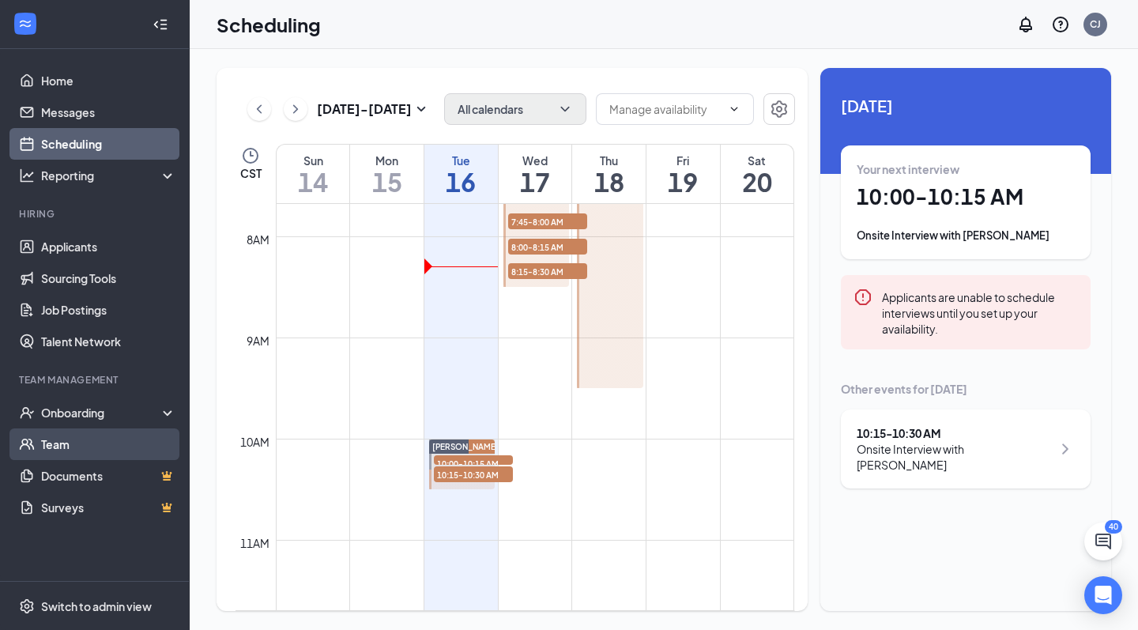
click at [65, 438] on link "Team" at bounding box center [108, 444] width 135 height 32
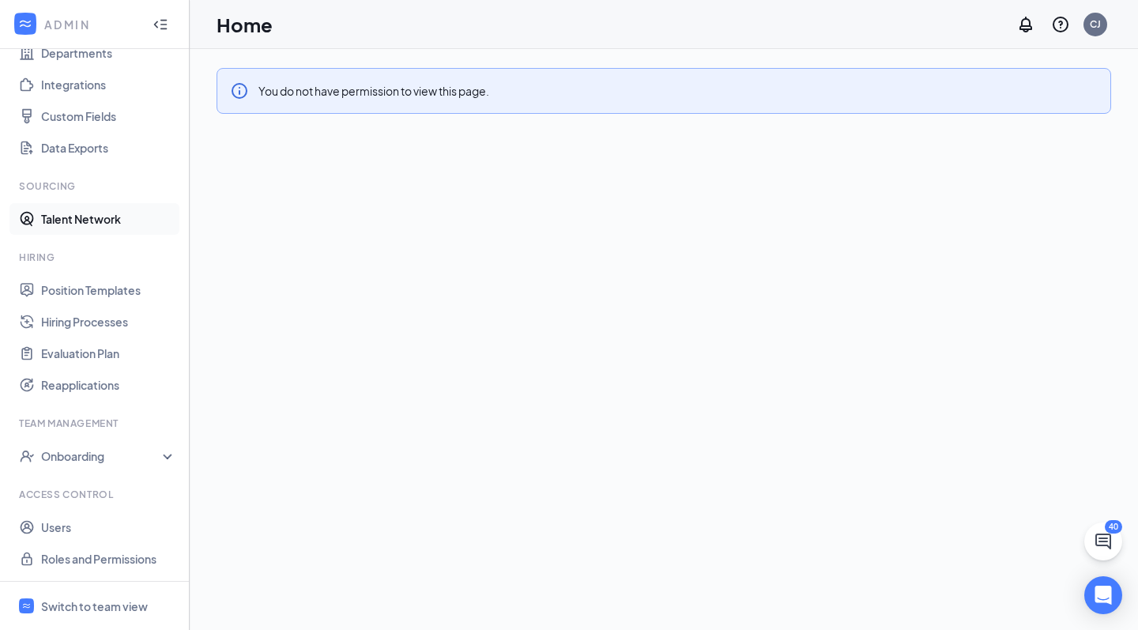
scroll to position [162, 0]
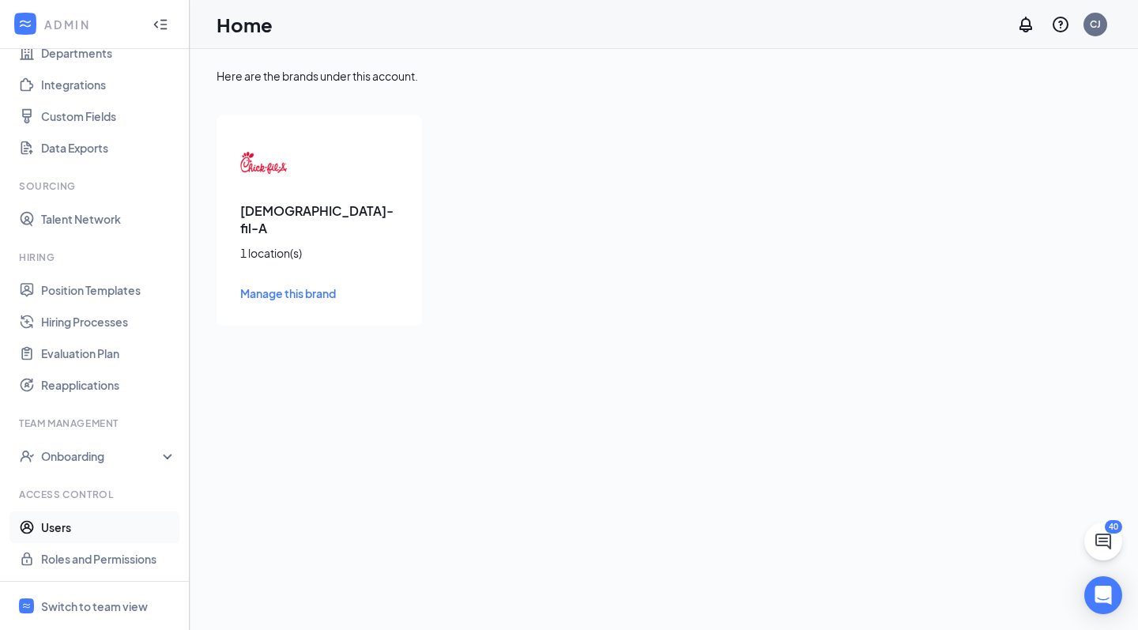
click at [76, 532] on link "Users" at bounding box center [108, 527] width 135 height 32
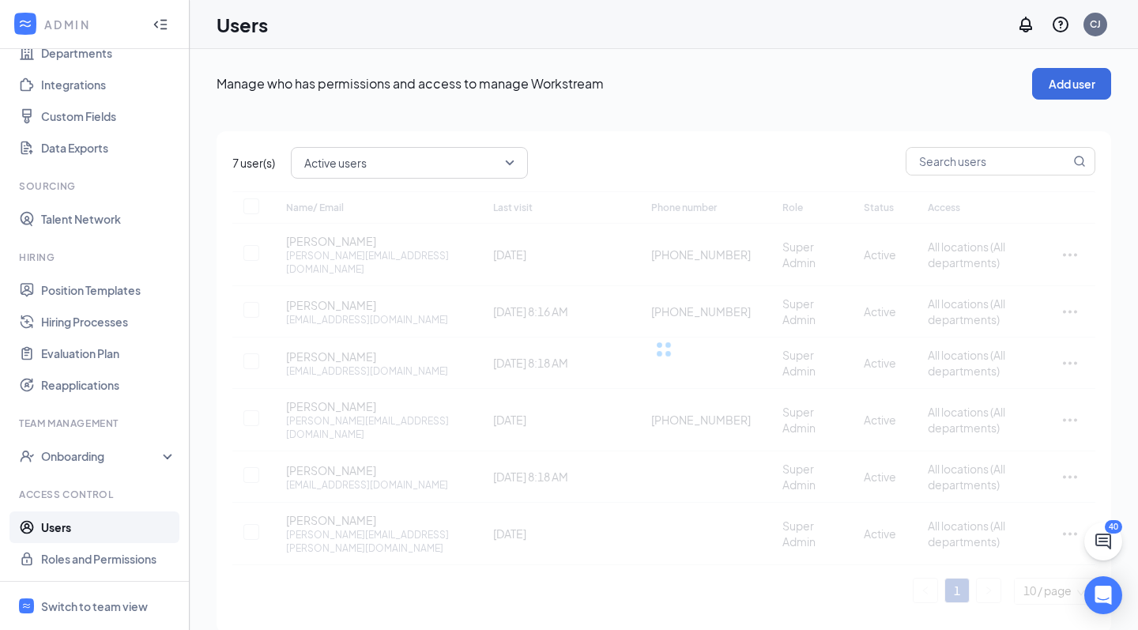
checkbox input "false"
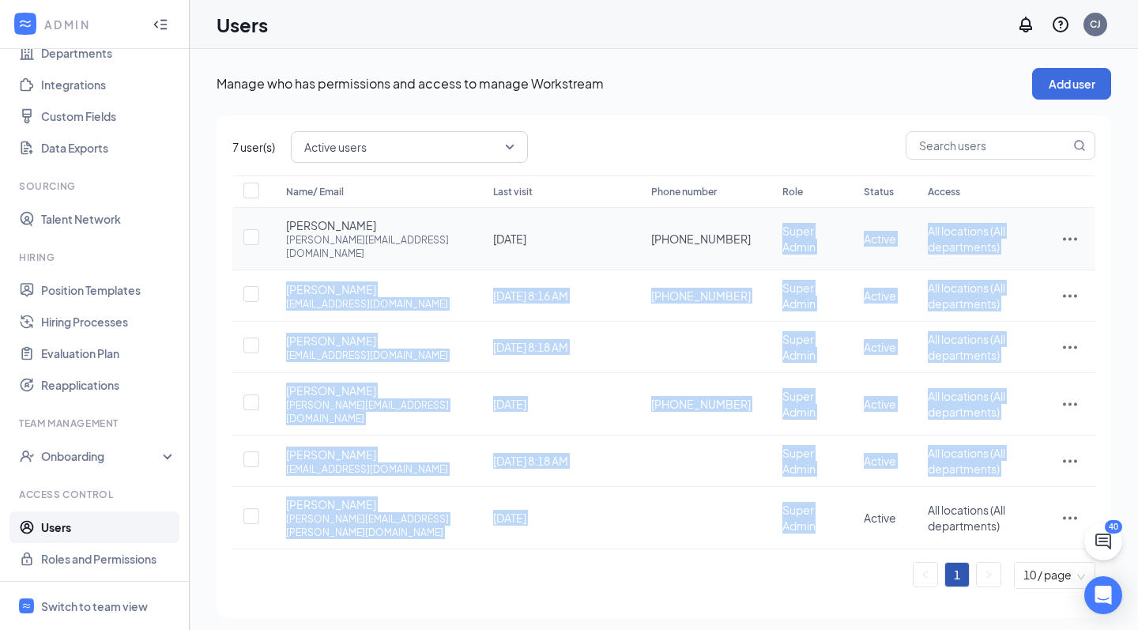
drag, startPoint x: 770, startPoint y: 503, endPoint x: 732, endPoint y: 220, distance: 286.1
click at [732, 220] on tbody "[PERSON_NAME] [PERSON_NAME][EMAIL_ADDRESS][DOMAIN_NAME] [DATE] [PHONE_NUMBER] S…" at bounding box center [663, 378] width 863 height 341
click at [766, 220] on td "Super Admin" at bounding box center [806, 239] width 81 height 62
drag, startPoint x: 789, startPoint y: 495, endPoint x: 734, endPoint y: 223, distance: 278.0
click at [733, 223] on tbody "Gloria Haines gloria.cfabastrop@gmail.com May 21 +1 (512) 718-0580 Super Admin …" at bounding box center [663, 378] width 863 height 341
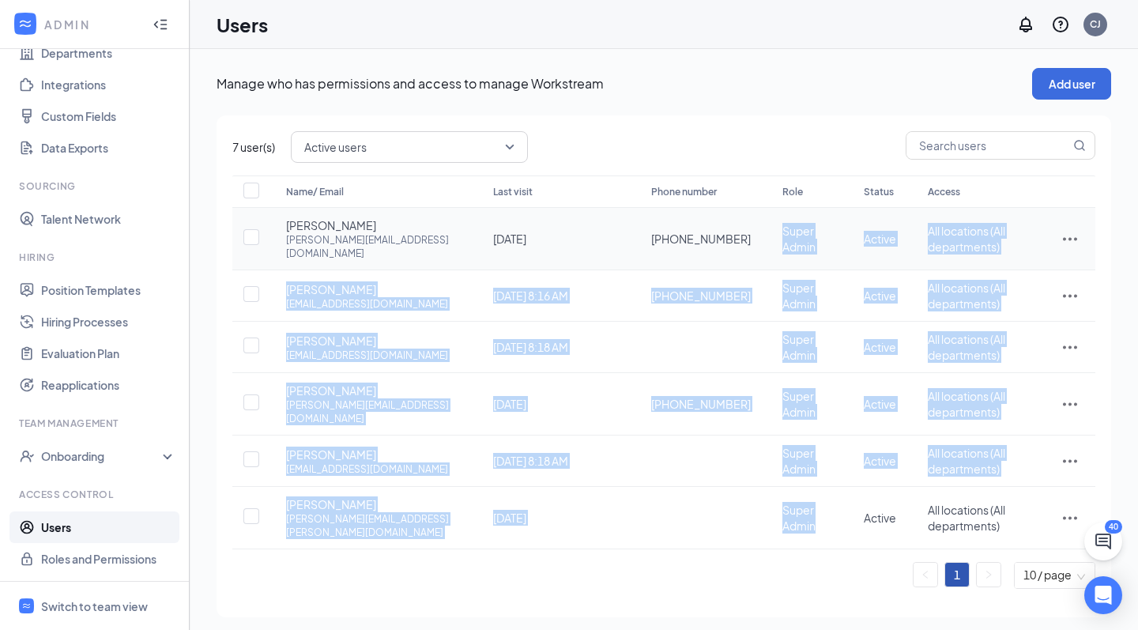
click at [782, 224] on span "Super Admin" at bounding box center [798, 239] width 33 height 30
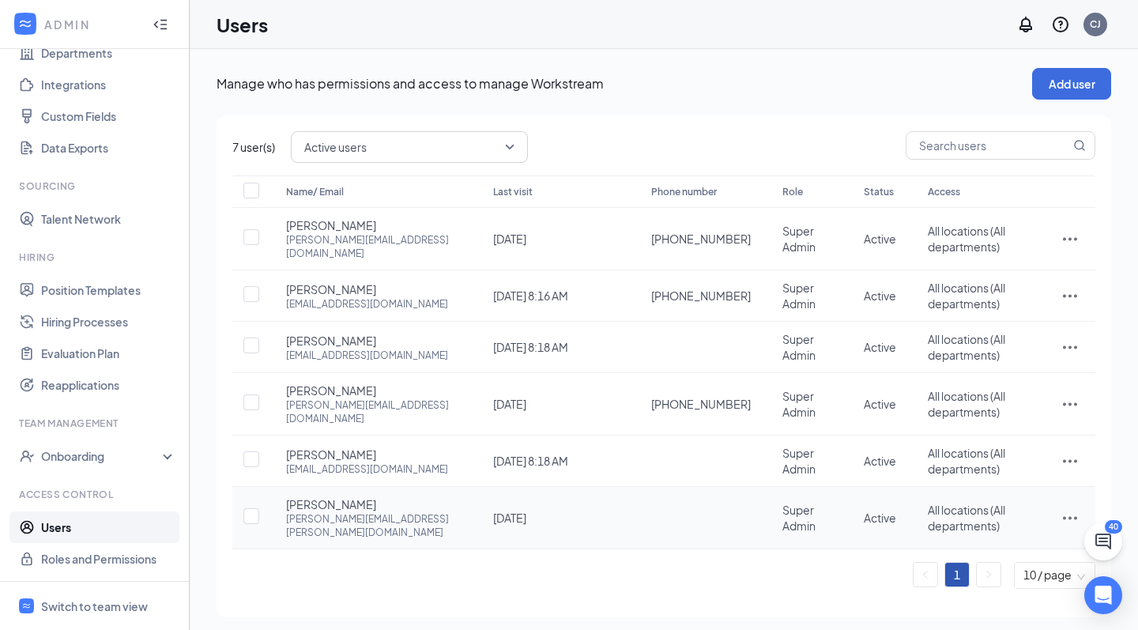
click at [1076, 508] on icon "ActionsIcon" at bounding box center [1069, 517] width 19 height 19
click at [858, 593] on div "Manage who has permissions and access to manage Workstream Add user 7 user(s) A…" at bounding box center [664, 342] width 948 height 587
click at [1067, 337] on icon "ActionsIcon" at bounding box center [1069, 346] width 19 height 19
click at [1036, 372] on span "Edit user" at bounding box center [1018, 369] width 98 height 17
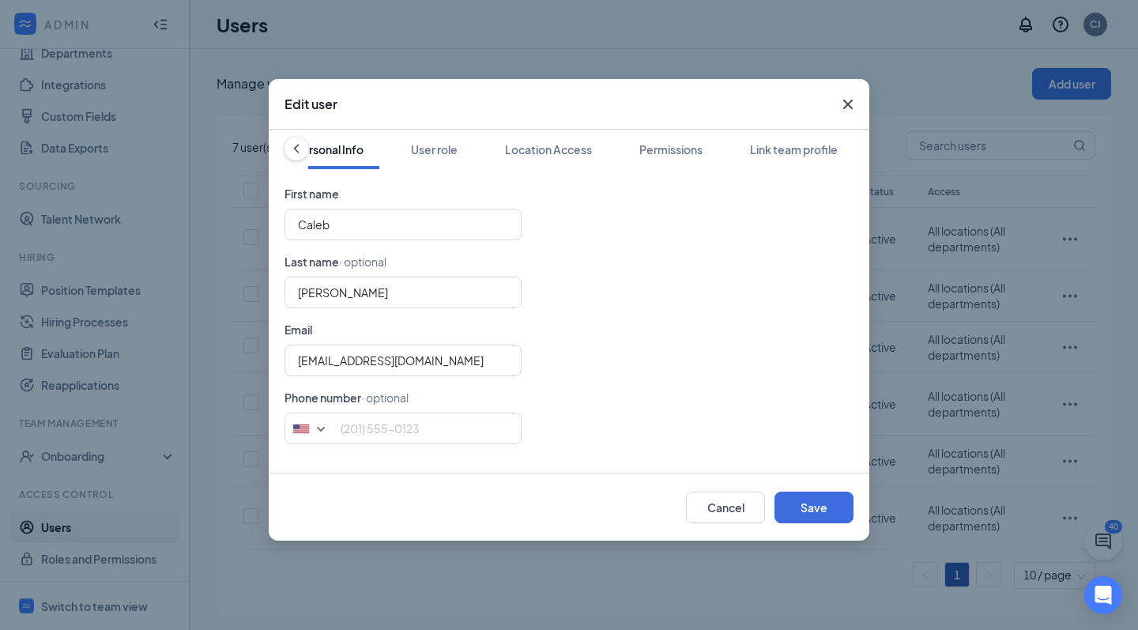
click at [850, 99] on icon "Cross" at bounding box center [847, 104] width 19 height 19
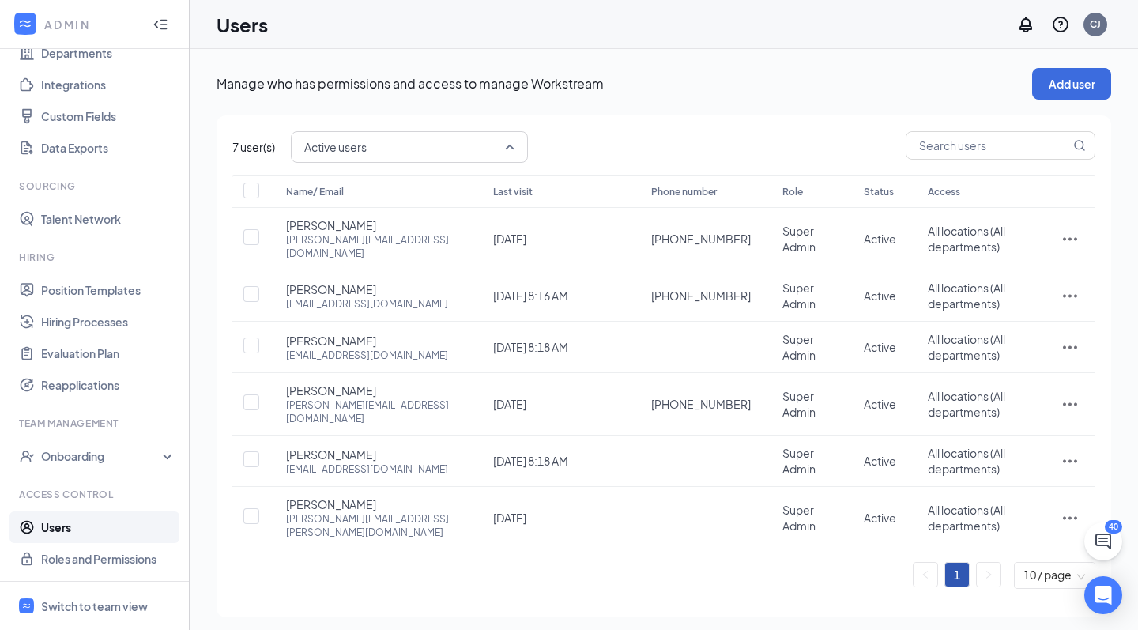
click at [472, 144] on span "Active users" at bounding box center [402, 147] width 196 height 24
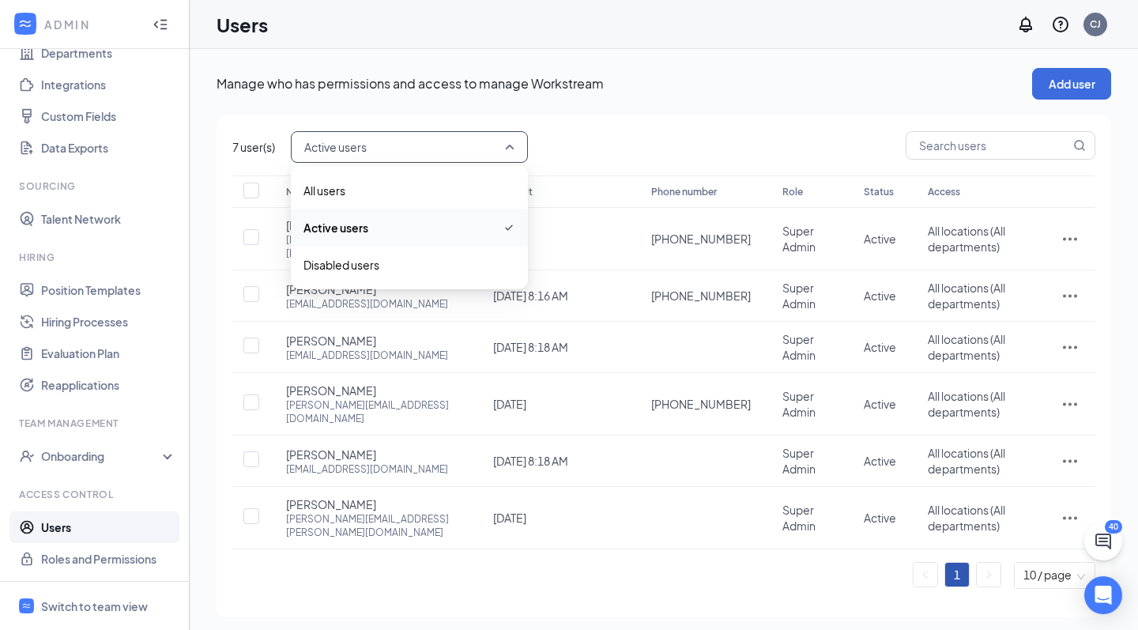
click at [597, 149] on div "Active users active disabled All users Active users Disabled users" at bounding box center [693, 147] width 804 height 32
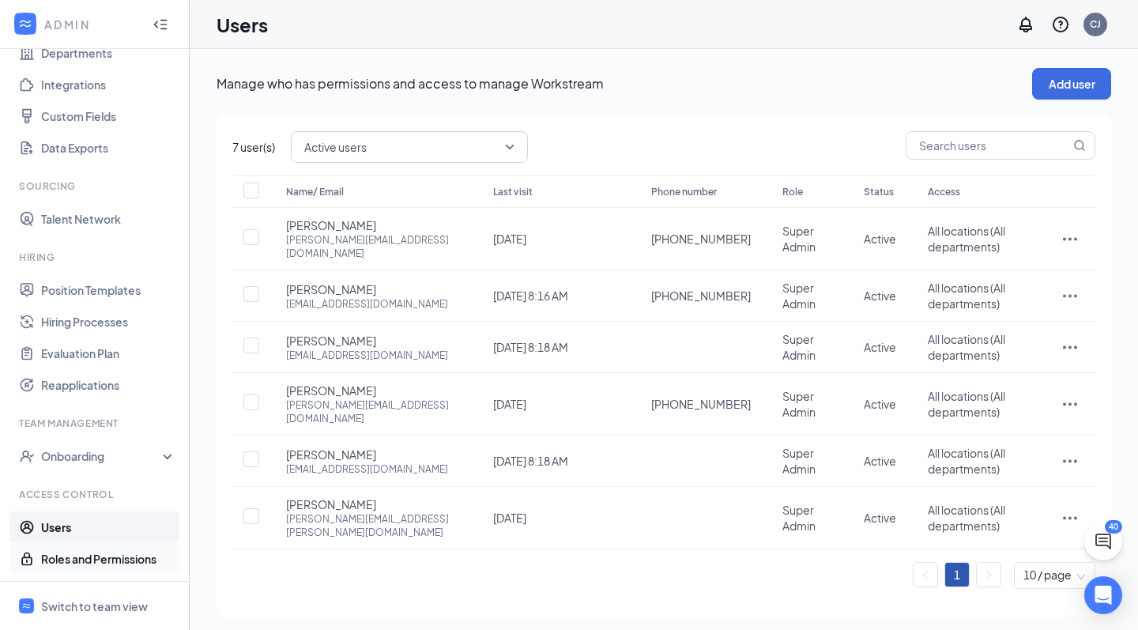
click at [123, 559] on link "Roles and Permissions" at bounding box center [108, 559] width 135 height 32
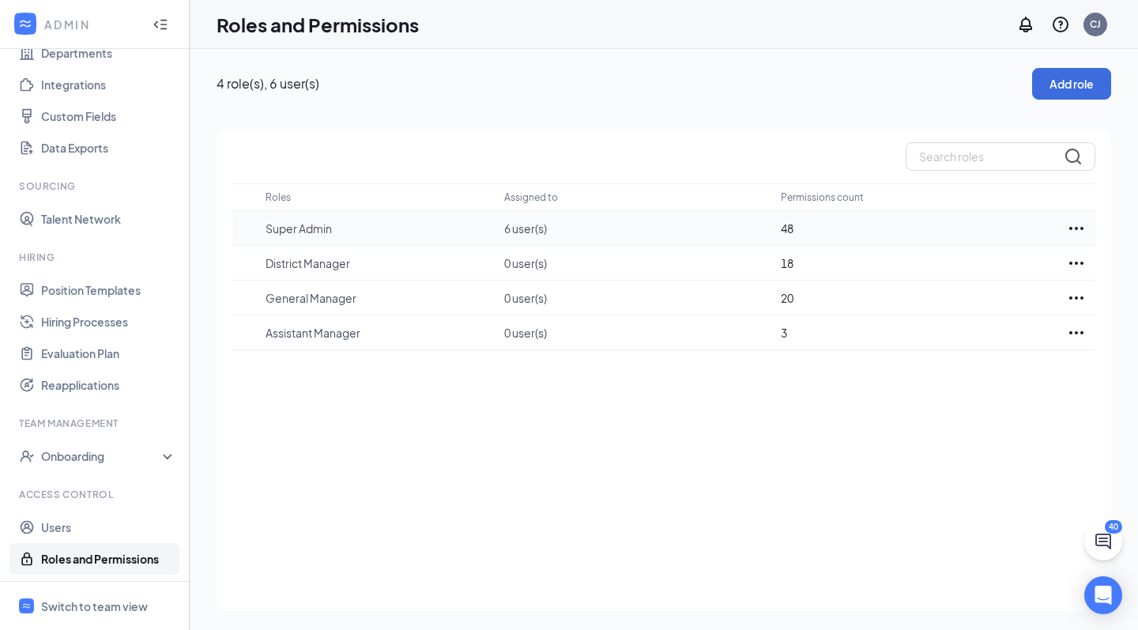
click at [1075, 224] on icon "Ellipses" at bounding box center [1076, 228] width 19 height 19
click at [1018, 273] on p "Edit" at bounding box center [1005, 276] width 133 height 16
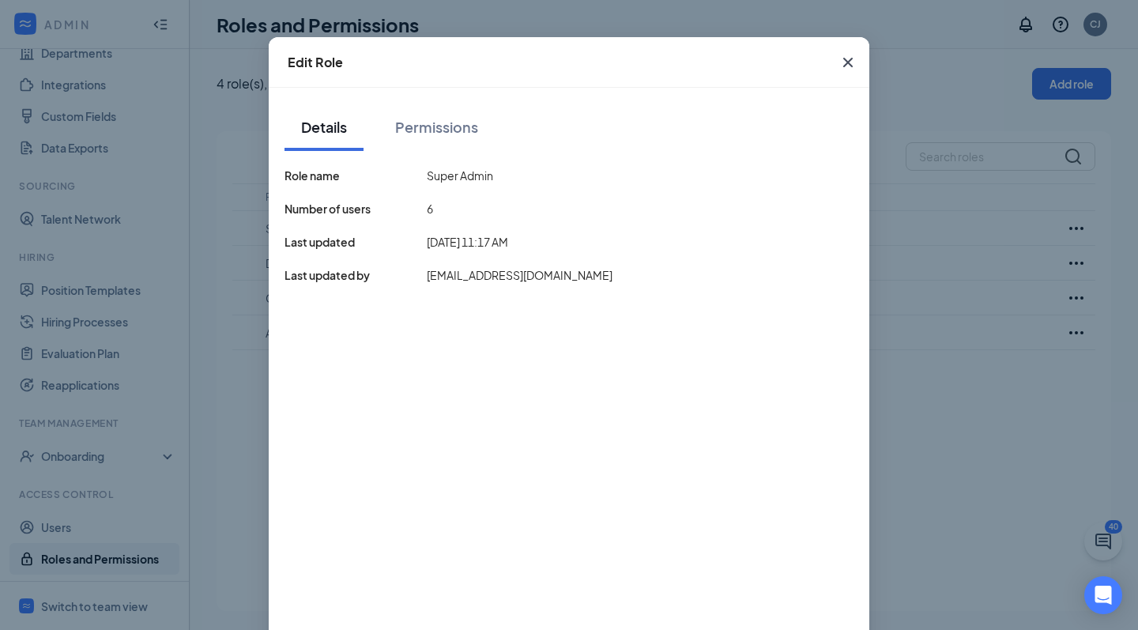
scroll to position [44, 0]
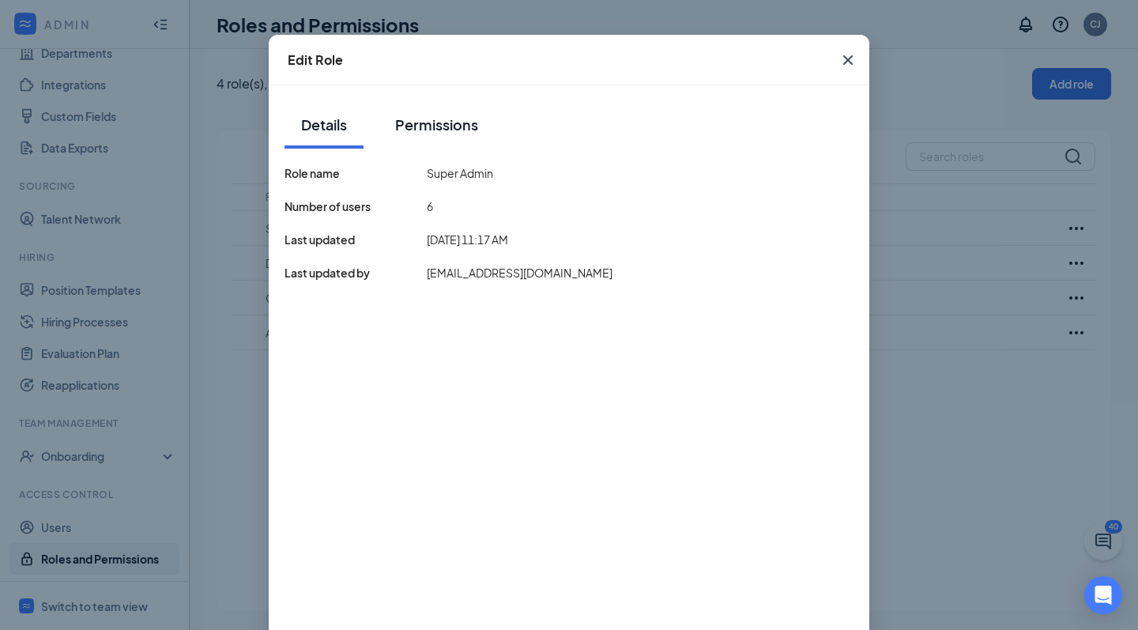
click at [457, 134] on div "Permissions" at bounding box center [436, 125] width 83 height 20
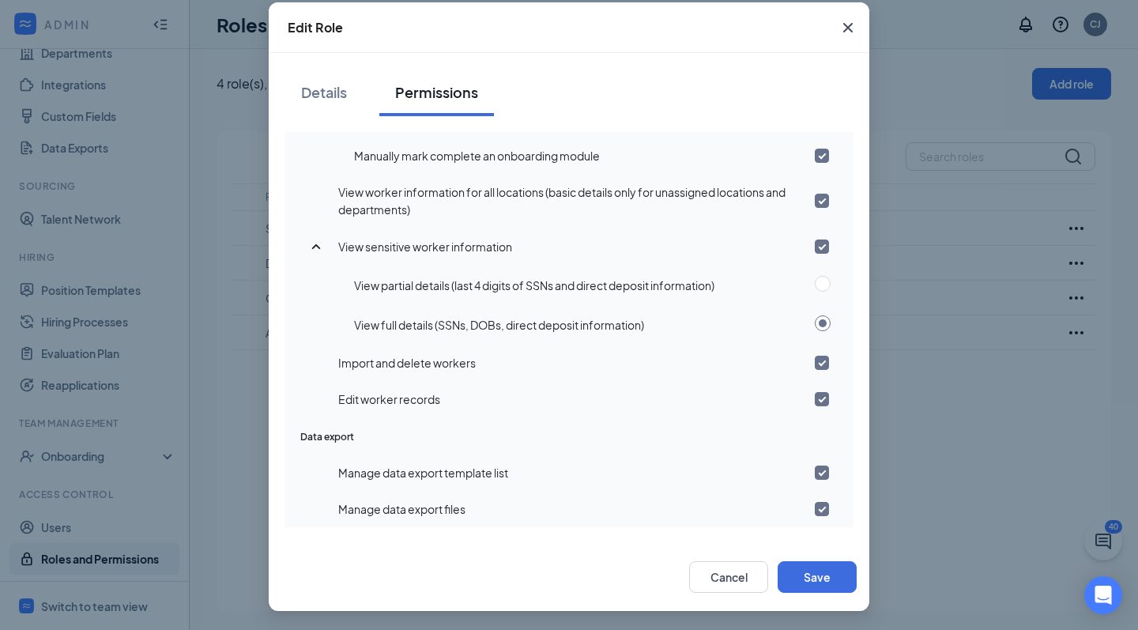
scroll to position [0, 0]
